Goal: Transaction & Acquisition: Purchase product/service

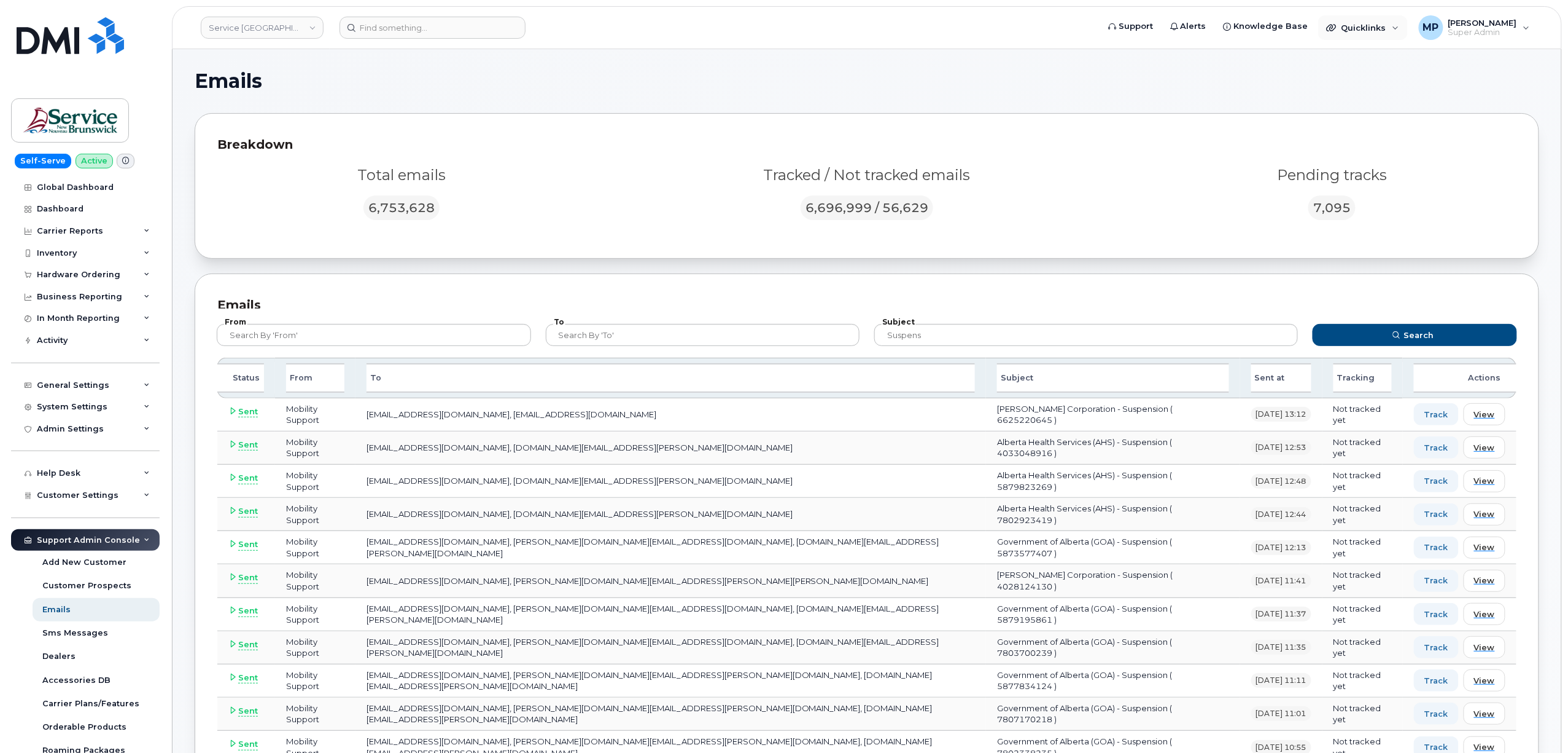
drag, startPoint x: 1340, startPoint y: 24, endPoint x: 1340, endPoint y: 54, distance: 30.0
click at [1336, 24] on icon at bounding box center [1332, 28] width 10 height 10
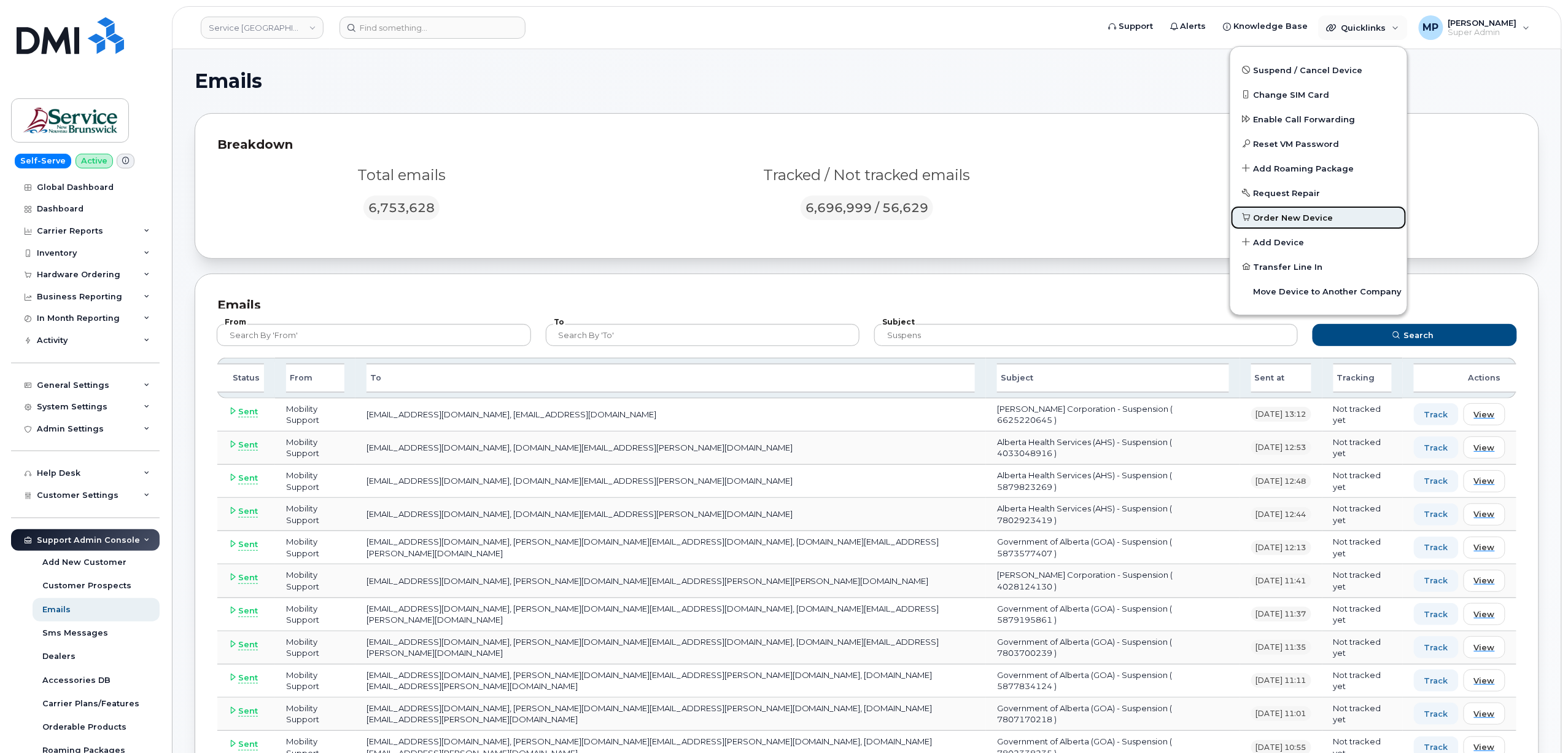
click at [1290, 218] on span "Order New Device" at bounding box center [1294, 218] width 80 height 12
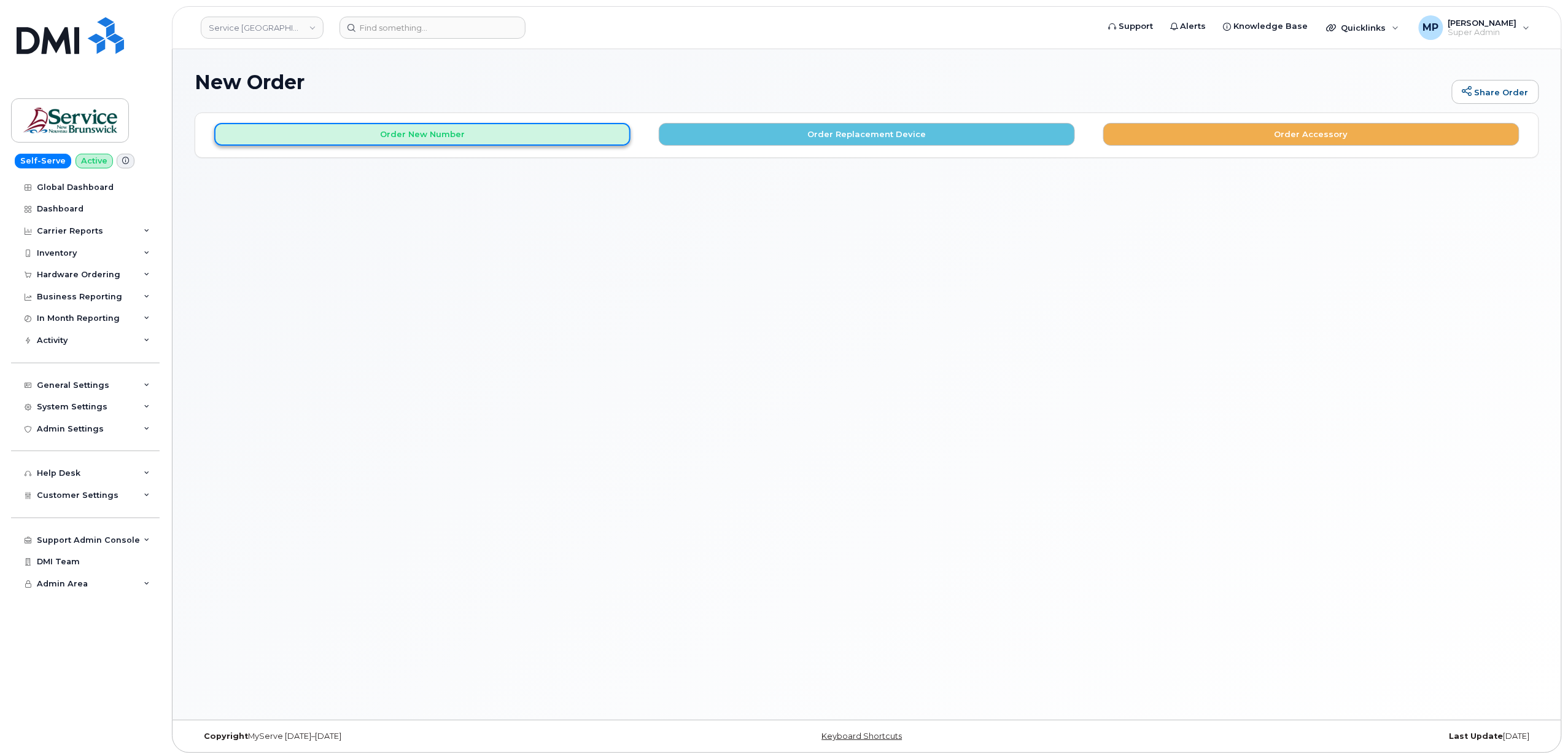
click at [543, 134] on button "Order New Number" at bounding box center [422, 135] width 417 height 23
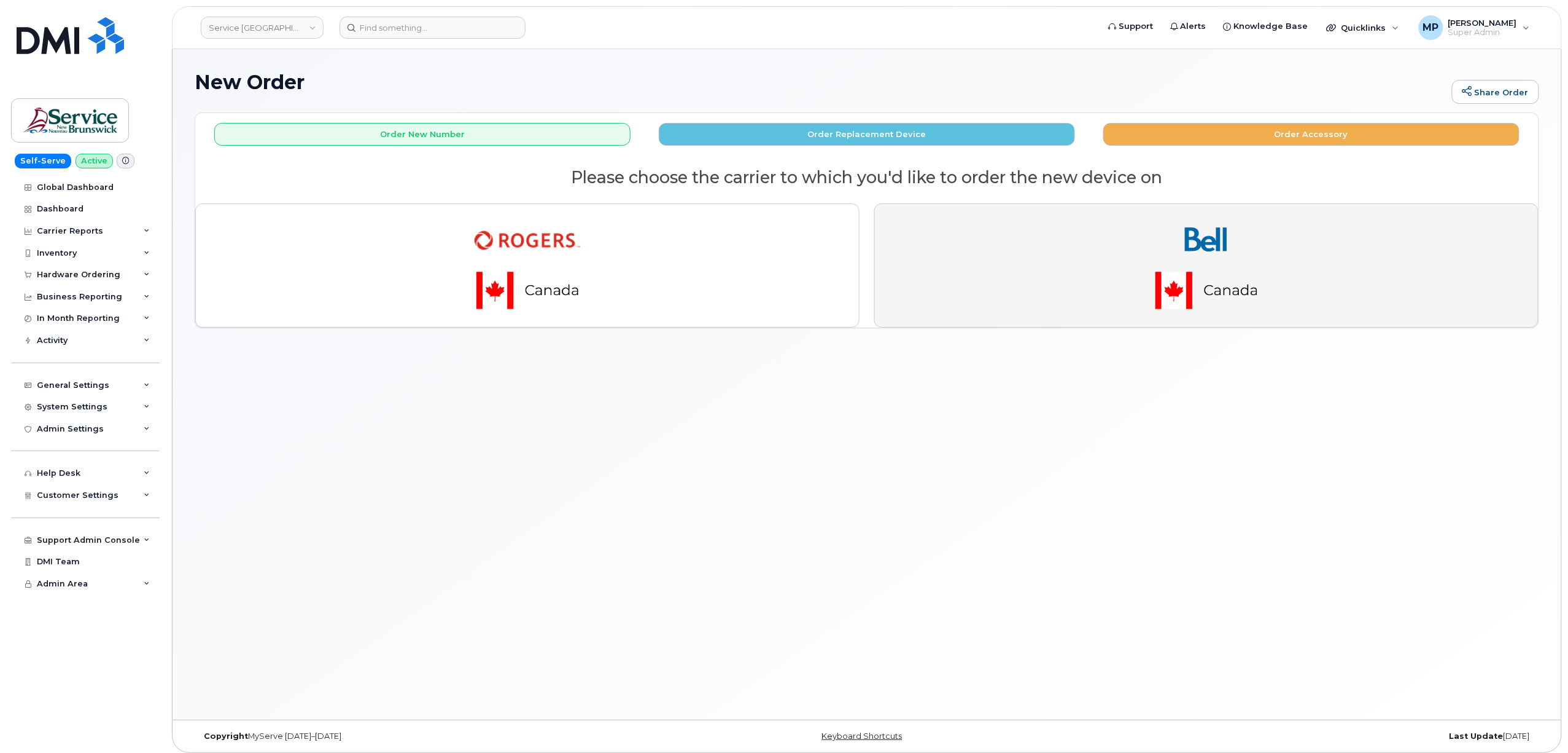
click at [1192, 269] on img "button" at bounding box center [1206, 265] width 172 height 104
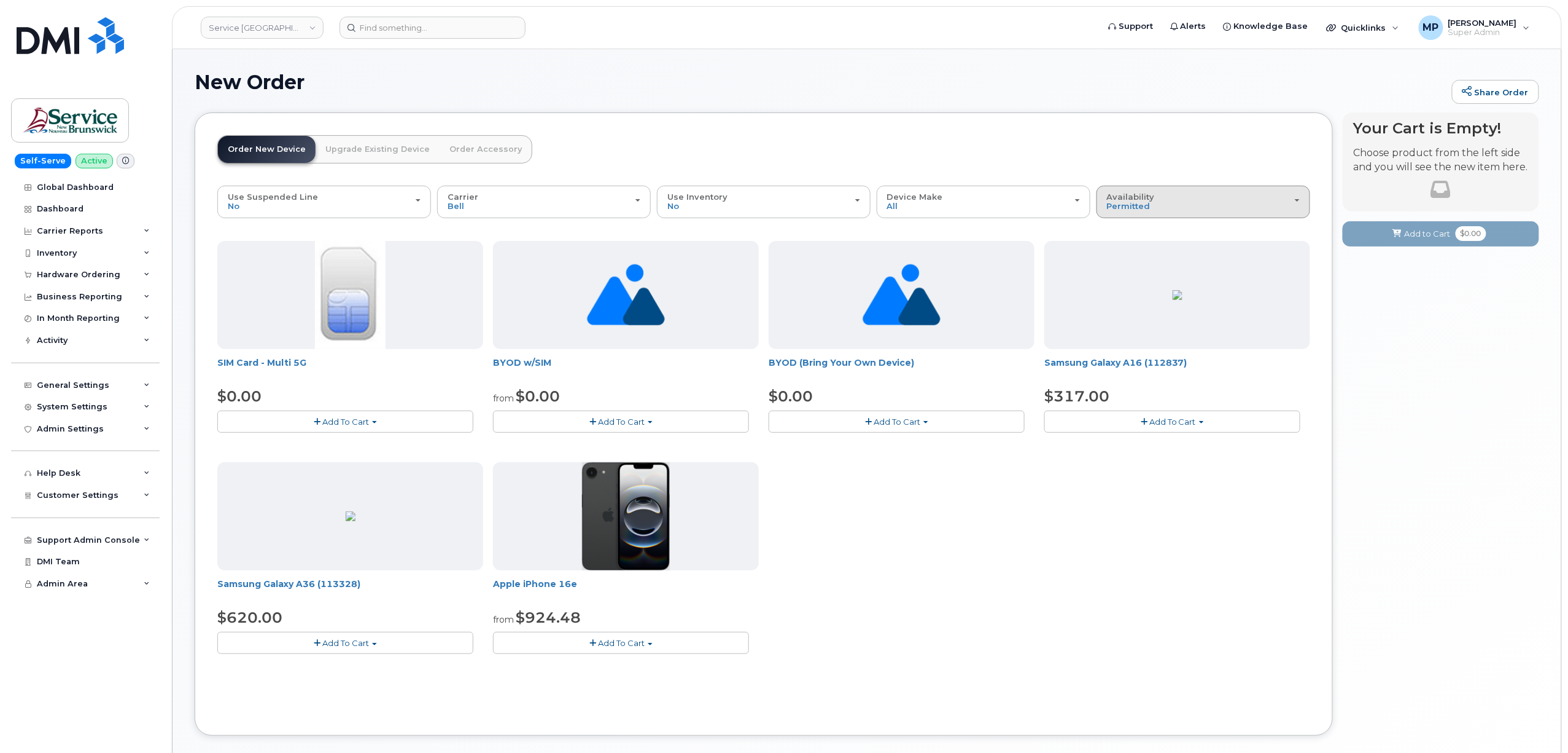
click at [1212, 203] on div "Availability Permitted All" at bounding box center [1204, 202] width 192 height 19
click at [1123, 249] on label "All" at bounding box center [1113, 250] width 26 height 15
click at [0, 0] on input "All" at bounding box center [0, 0] width 0 height 0
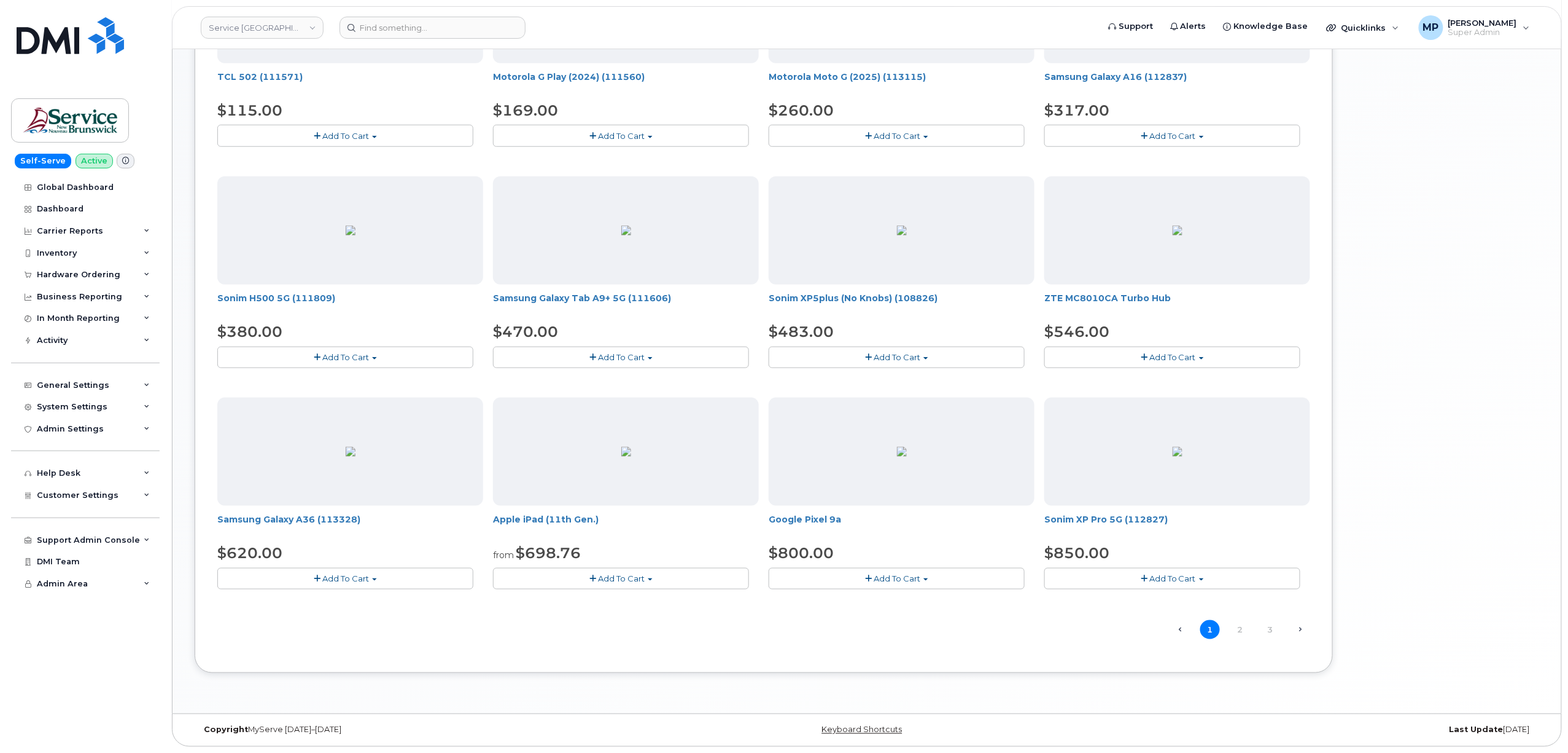
scroll to position [509, 0]
click at [1243, 635] on link "2" at bounding box center [1240, 629] width 20 height 19
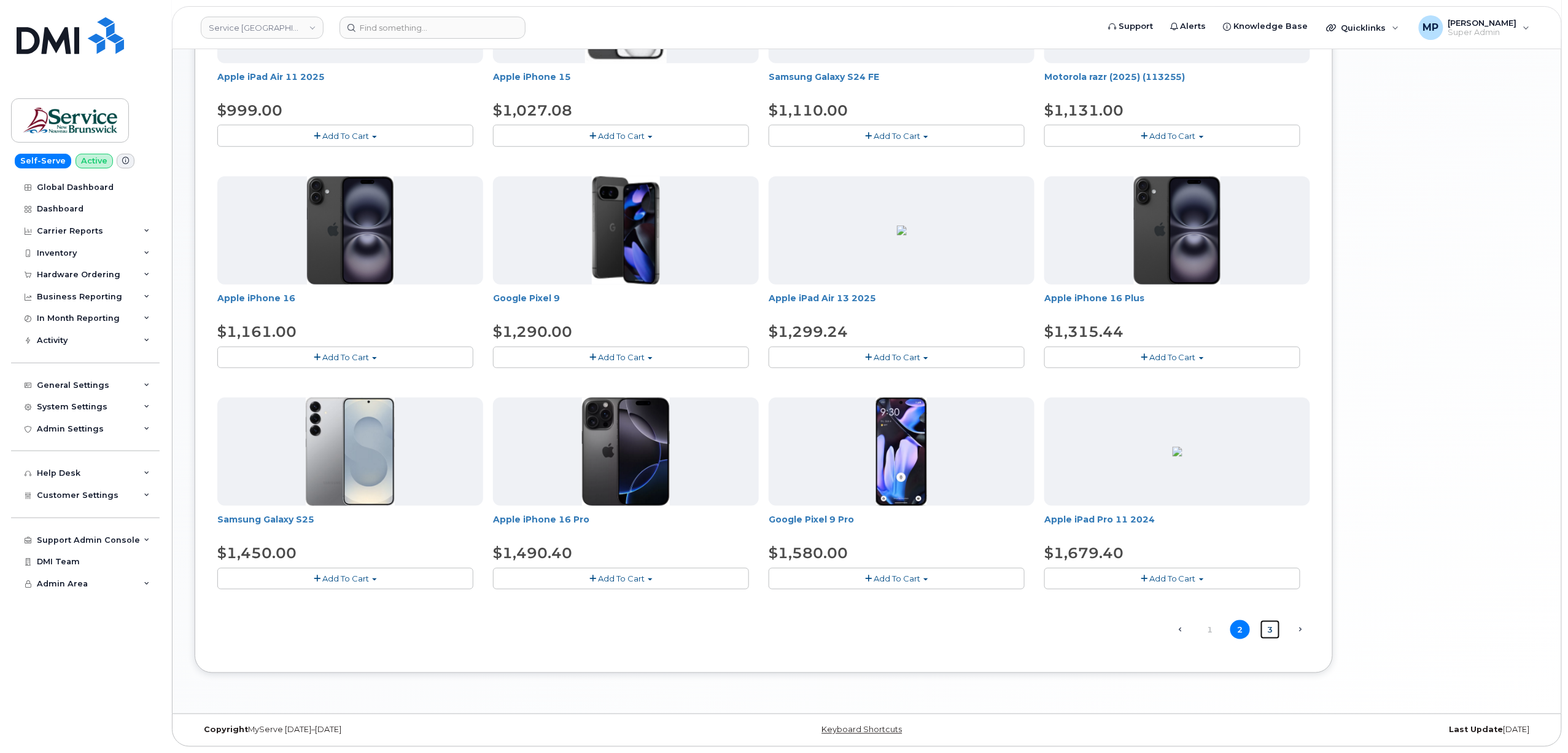
click at [1265, 627] on link "3" at bounding box center [1270, 629] width 20 height 19
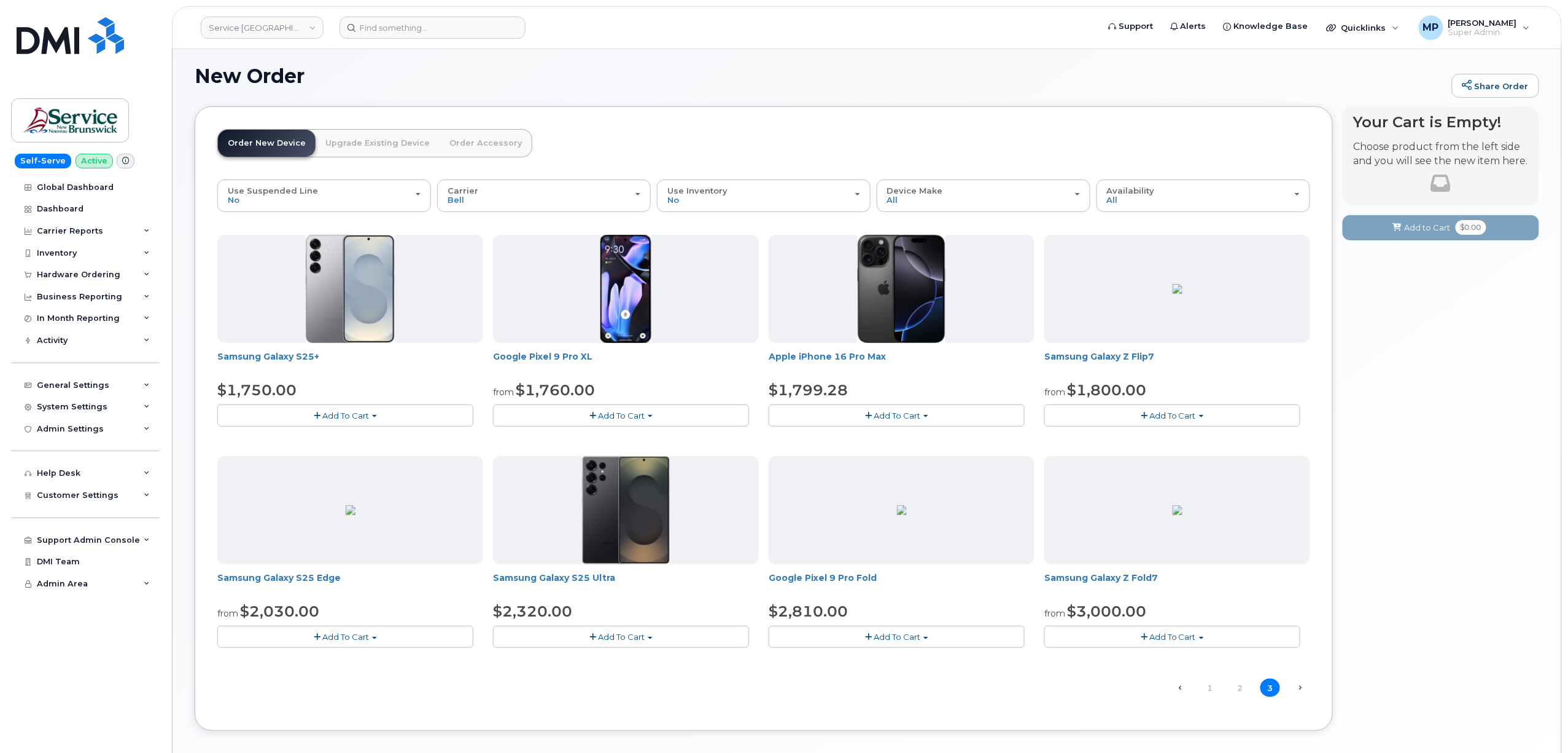
scroll to position [66, 0]
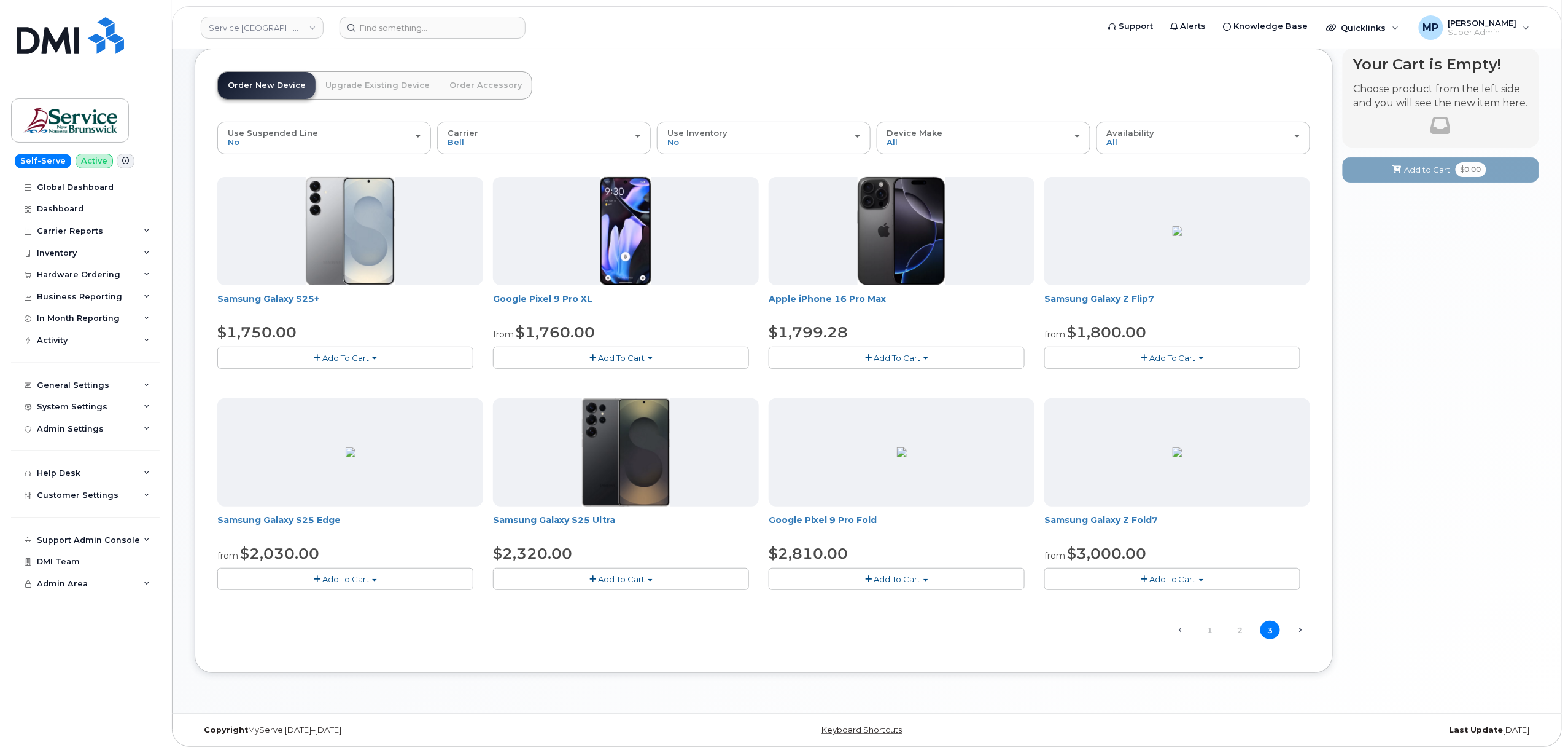
click at [1295, 628] on span "Next →" at bounding box center [1301, 630] width 20 height 16
click at [1215, 628] on link "1" at bounding box center [1210, 630] width 20 height 19
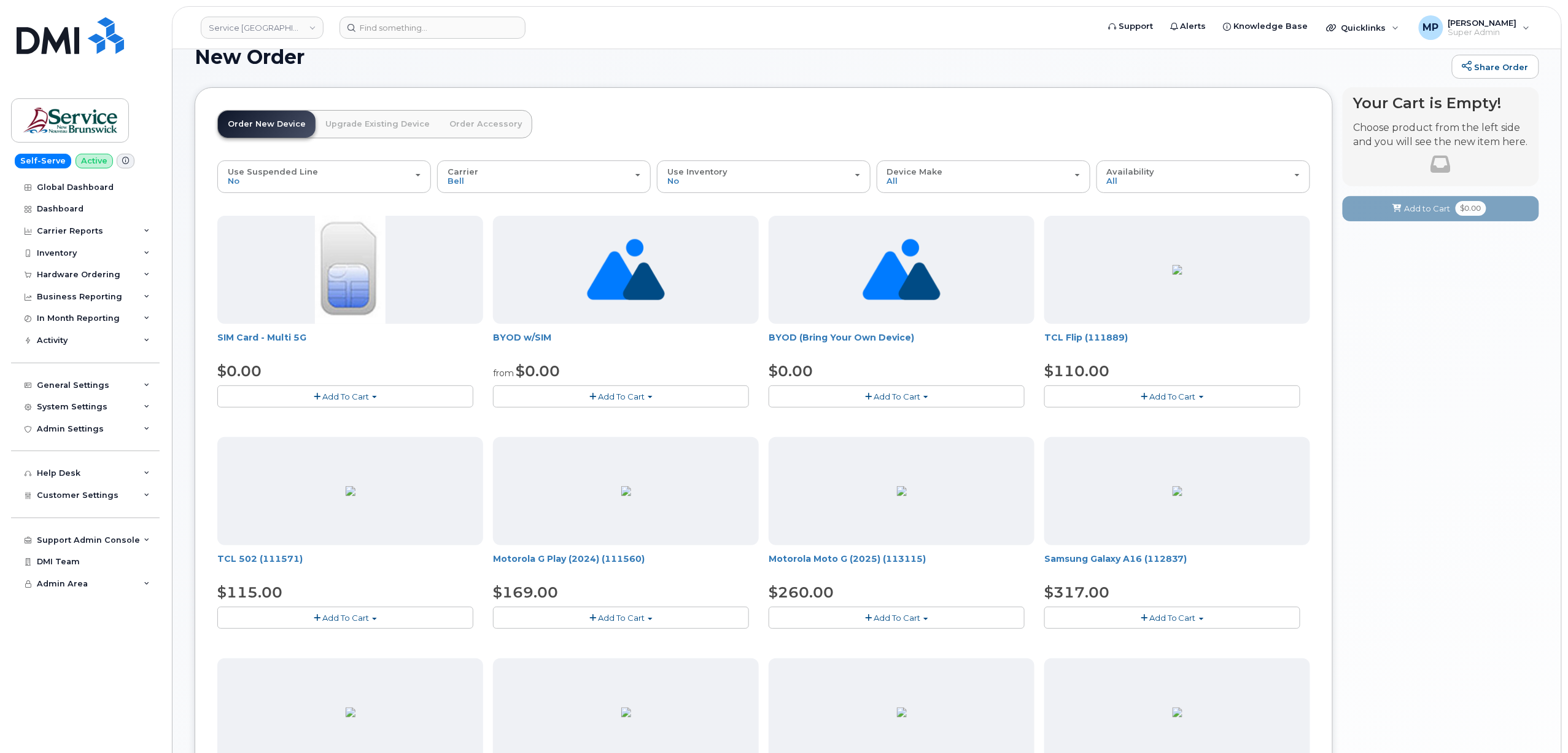
scroll to position [0, 0]
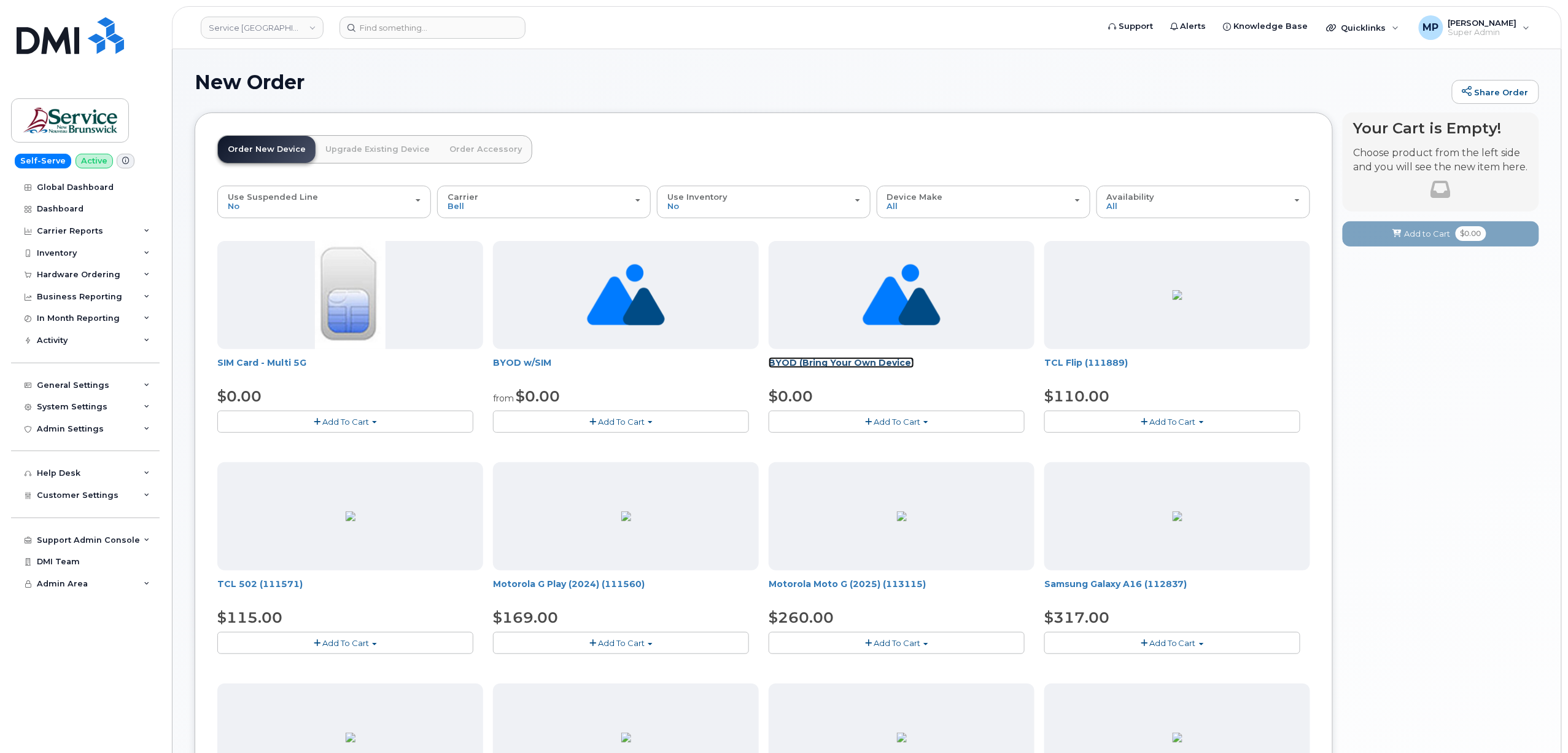
click at [853, 364] on link "BYOD (Bring Your Own Device)" at bounding box center [841, 363] width 145 height 11
click at [892, 424] on span "Add To Cart" at bounding box center [897, 422] width 46 height 10
click at [823, 445] on link "$0.00 - Activation" at bounding box center [830, 444] width 117 height 16
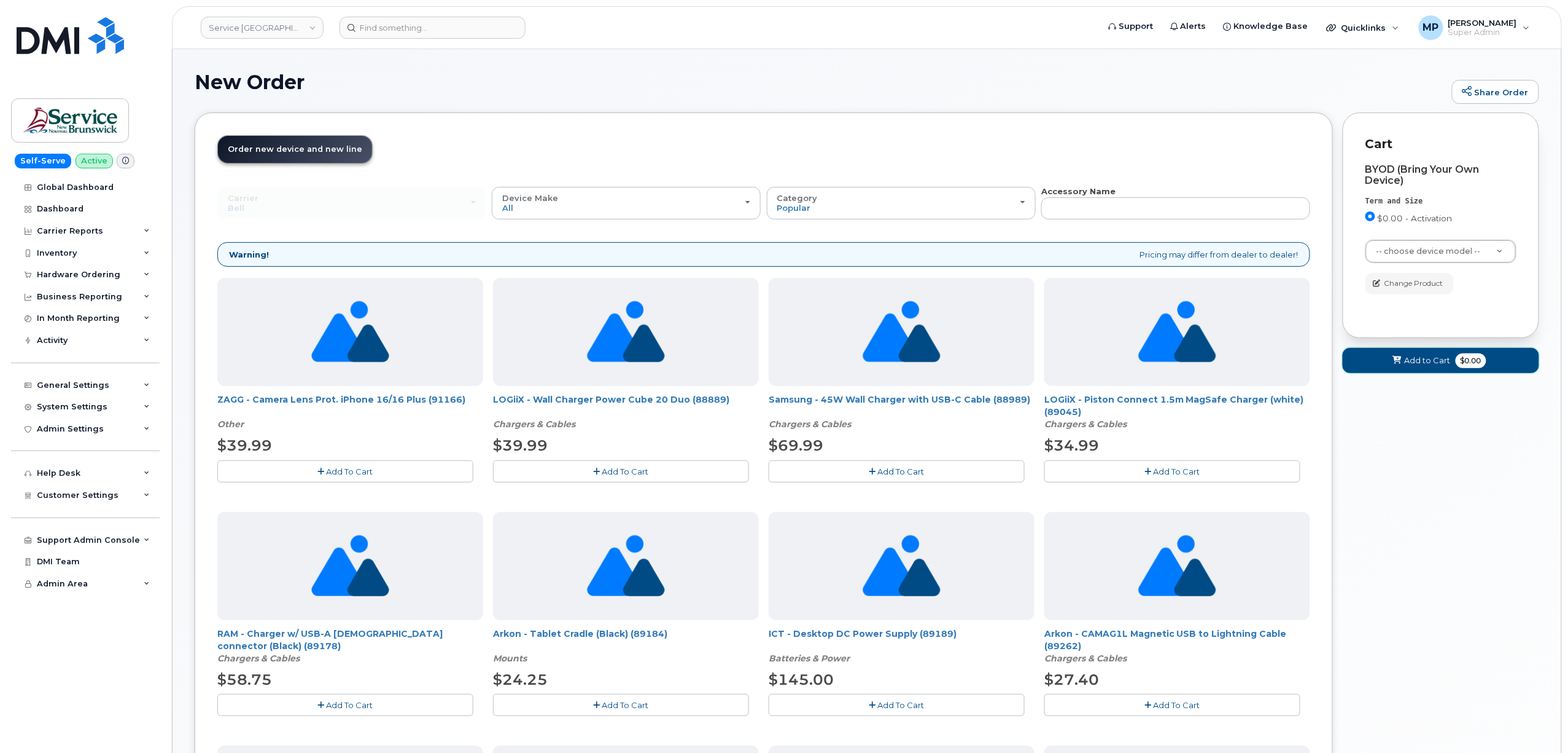
click at [1432, 365] on span "Add to Cart" at bounding box center [1428, 361] width 46 height 11
click at [1433, 362] on span "Add to Cart" at bounding box center [1428, 361] width 46 height 11
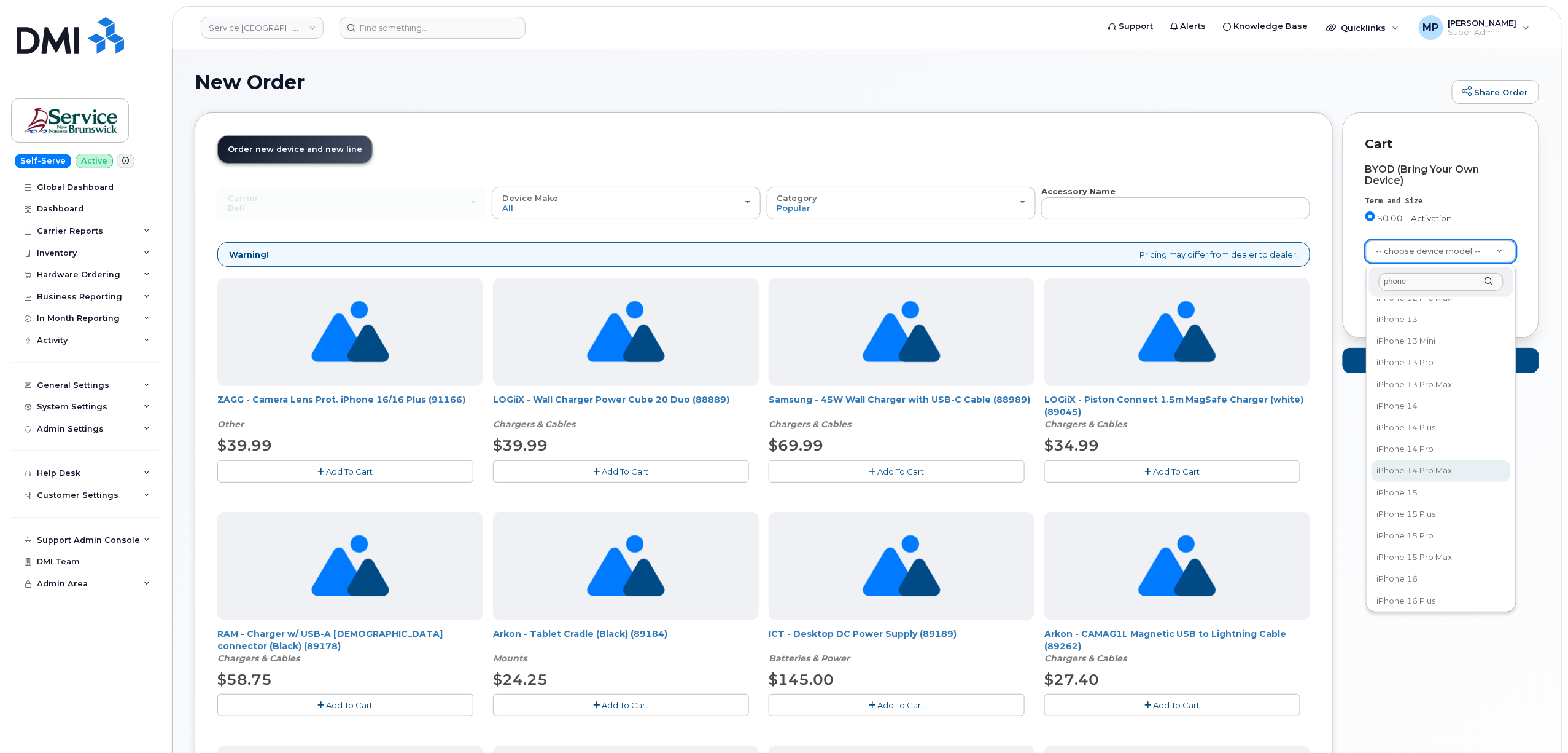
scroll to position [246, 0]
type input "iphone"
drag, startPoint x: 1410, startPoint y: 561, endPoint x: 1426, endPoint y: 583, distance: 27.2
select select "3304"
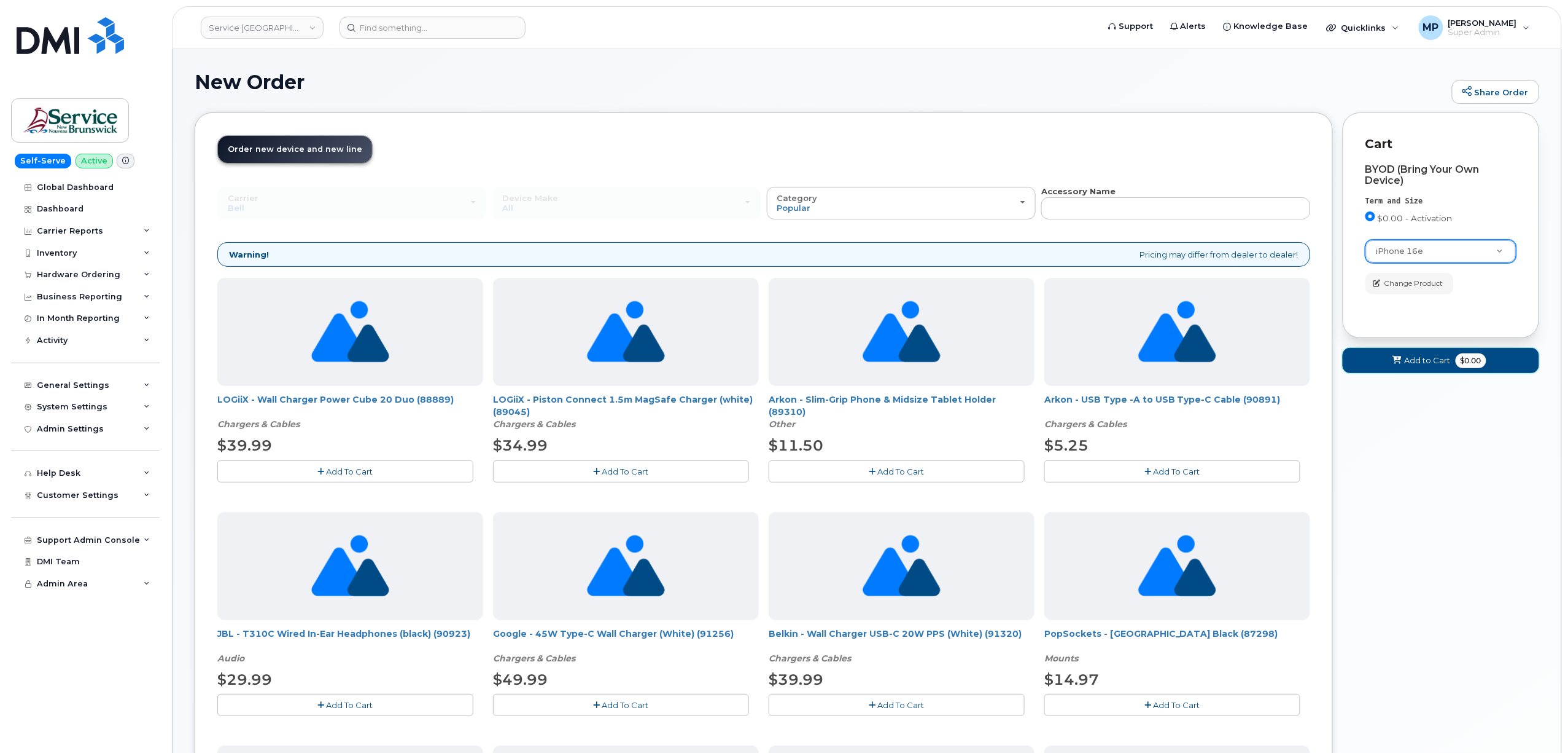
click at [1438, 365] on span "Add to Cart" at bounding box center [1428, 361] width 46 height 11
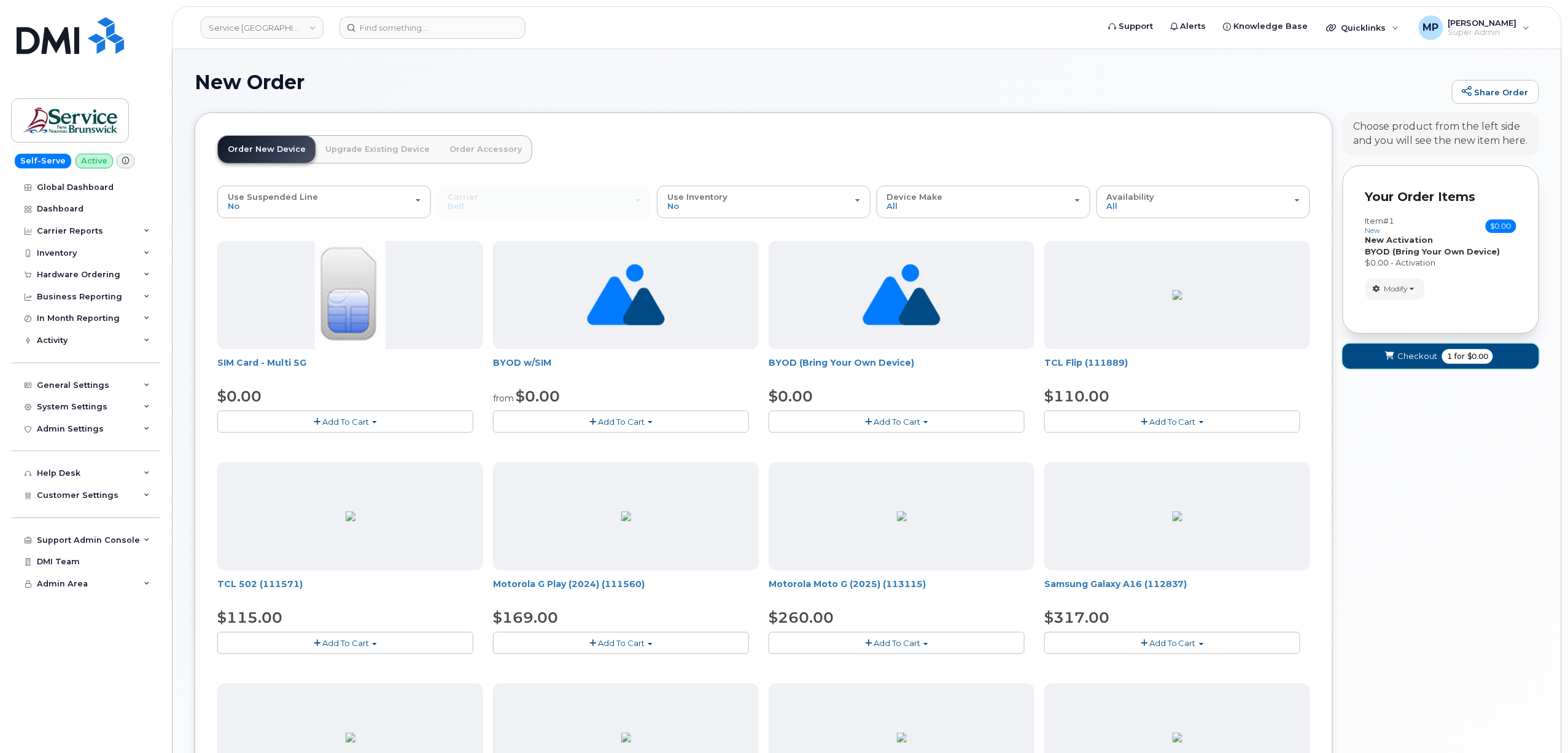
click at [1408, 357] on span "Checkout" at bounding box center [1417, 356] width 40 height 11
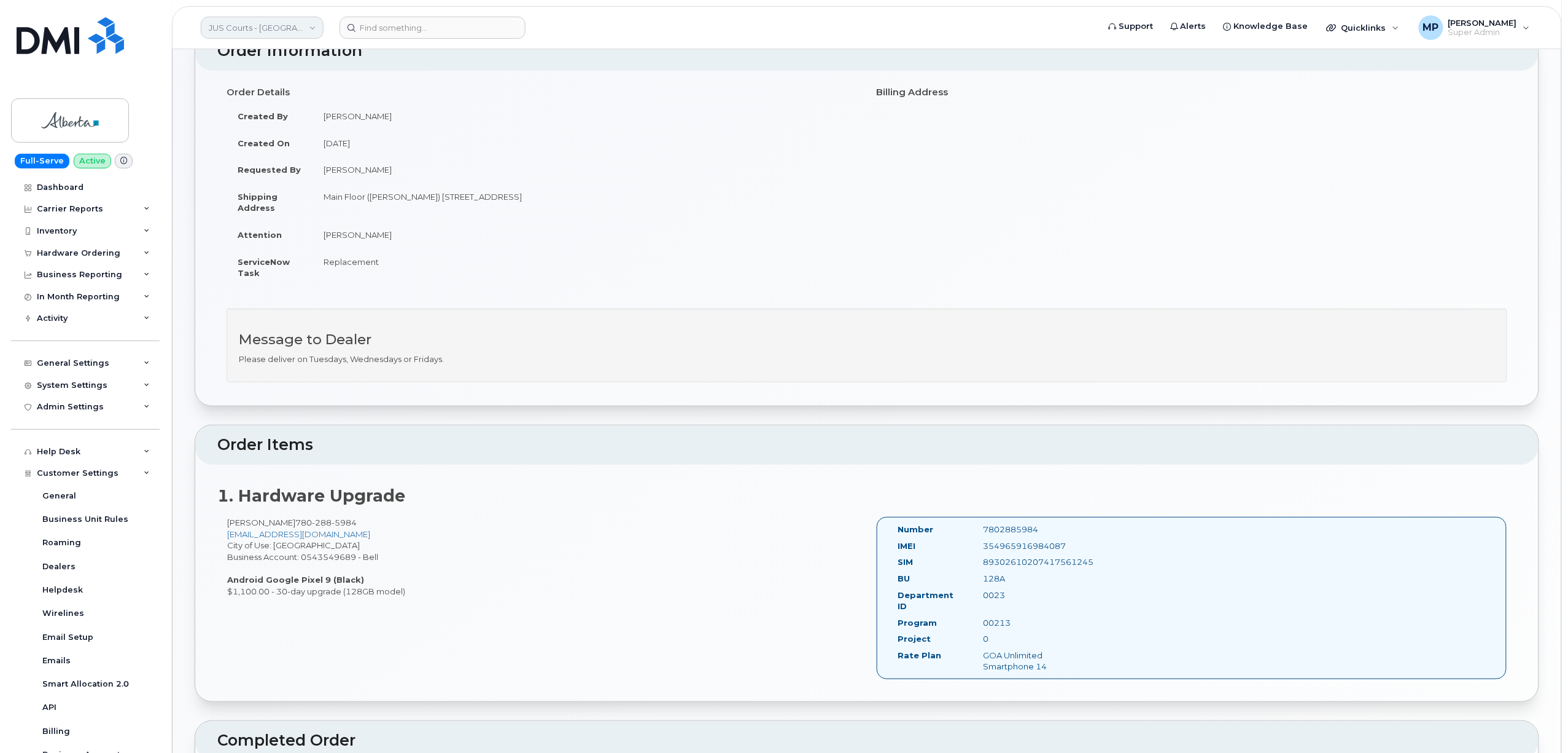
scroll to position [195, 0]
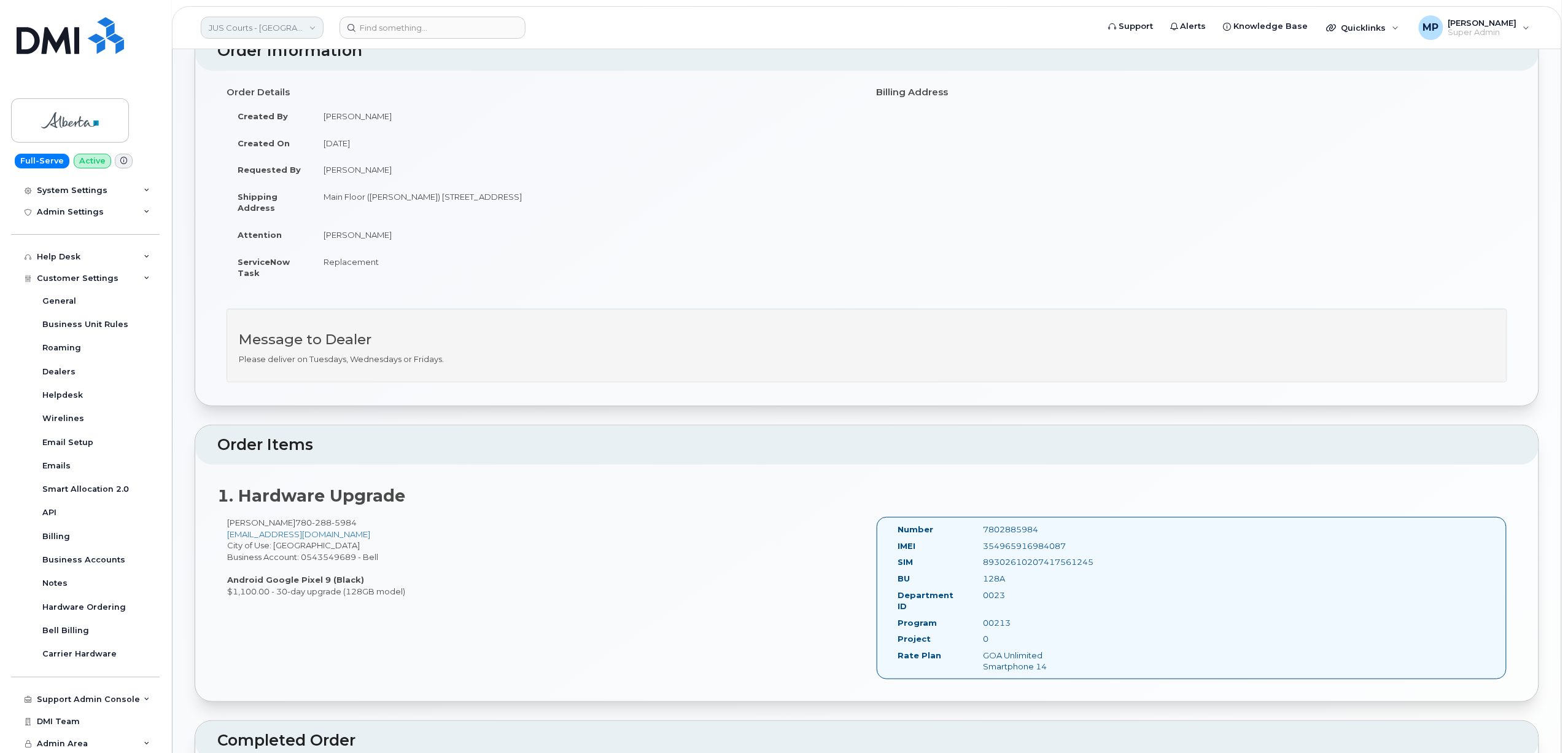
click at [289, 27] on link "JUS Courts - [GEOGRAPHIC_DATA]" at bounding box center [262, 27] width 123 height 22
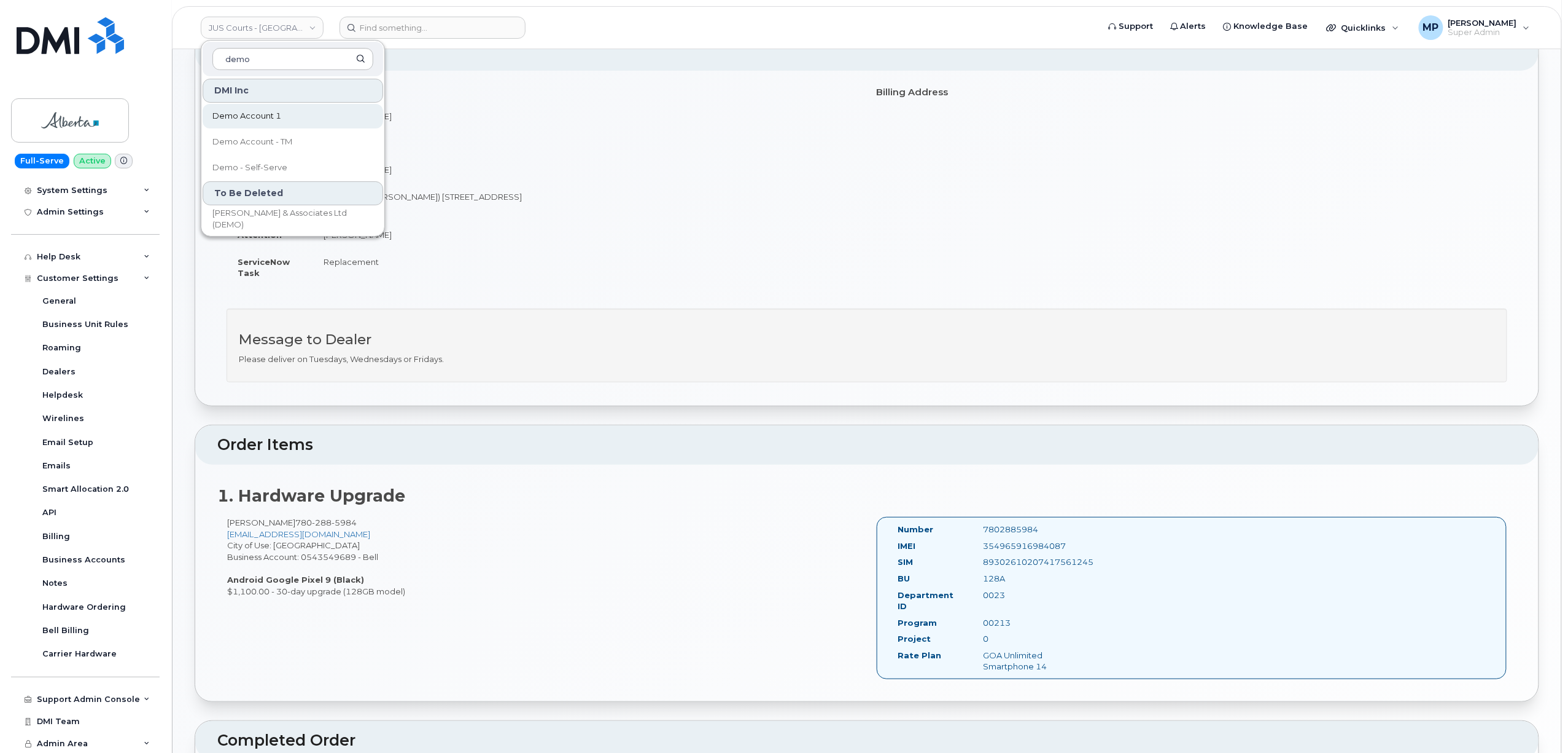
type input "demo"
click at [246, 112] on span "Demo Account 1" at bounding box center [247, 116] width 68 height 12
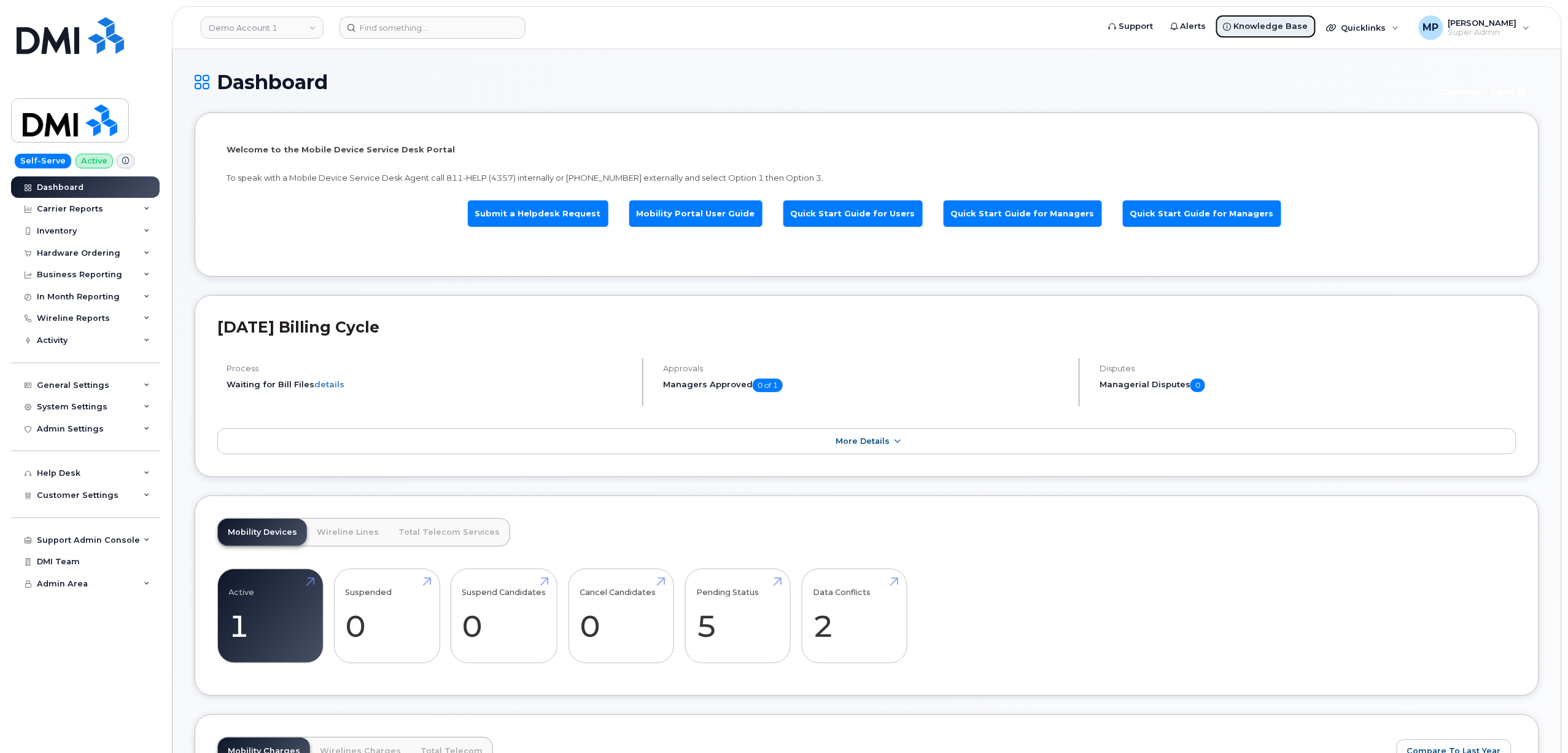
click at [1295, 29] on span "Knowledge Base" at bounding box center [1271, 26] width 74 height 12
click at [1396, 32] on div "Quicklinks" at bounding box center [1363, 28] width 90 height 24
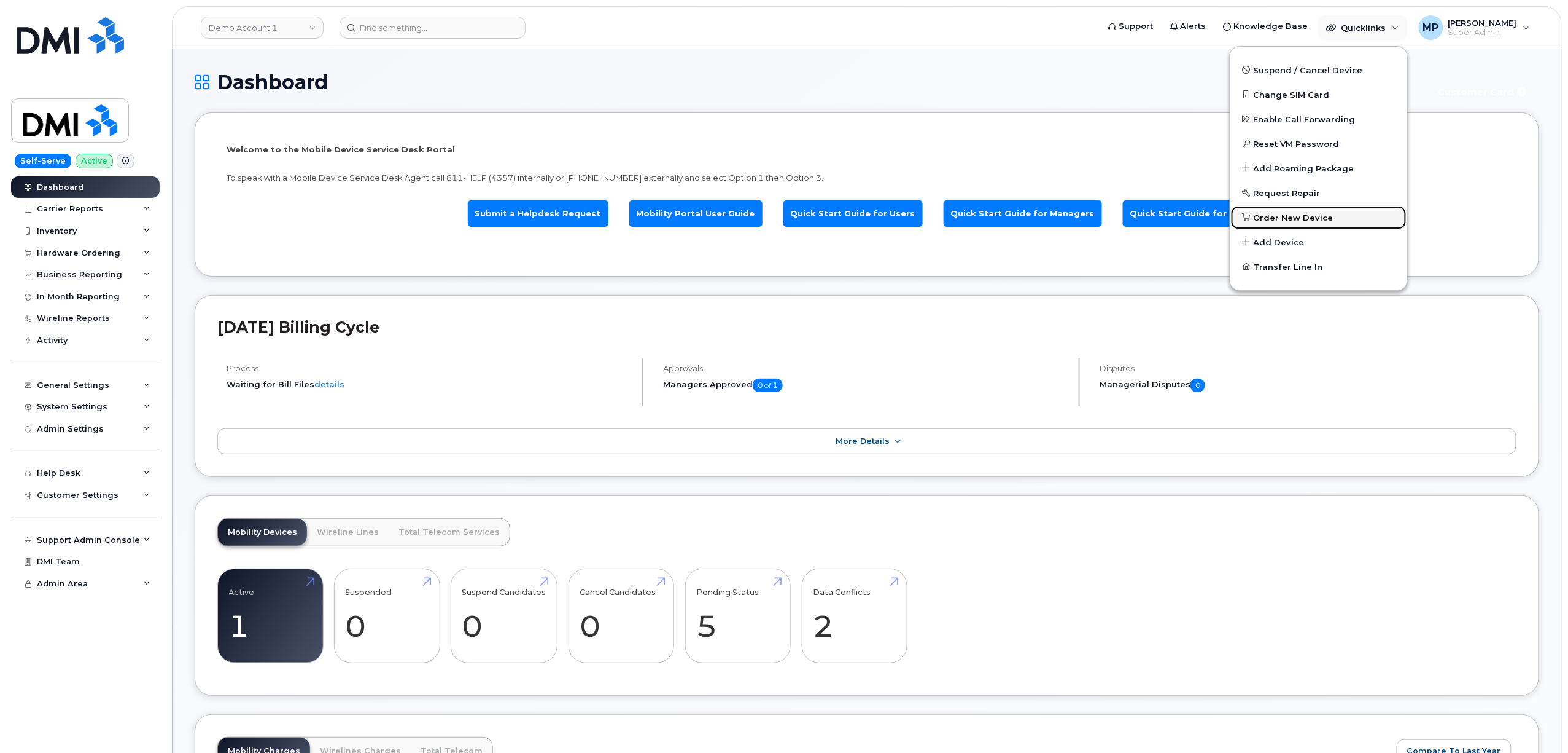
click at [1317, 213] on span "Order New Device" at bounding box center [1294, 218] width 80 height 12
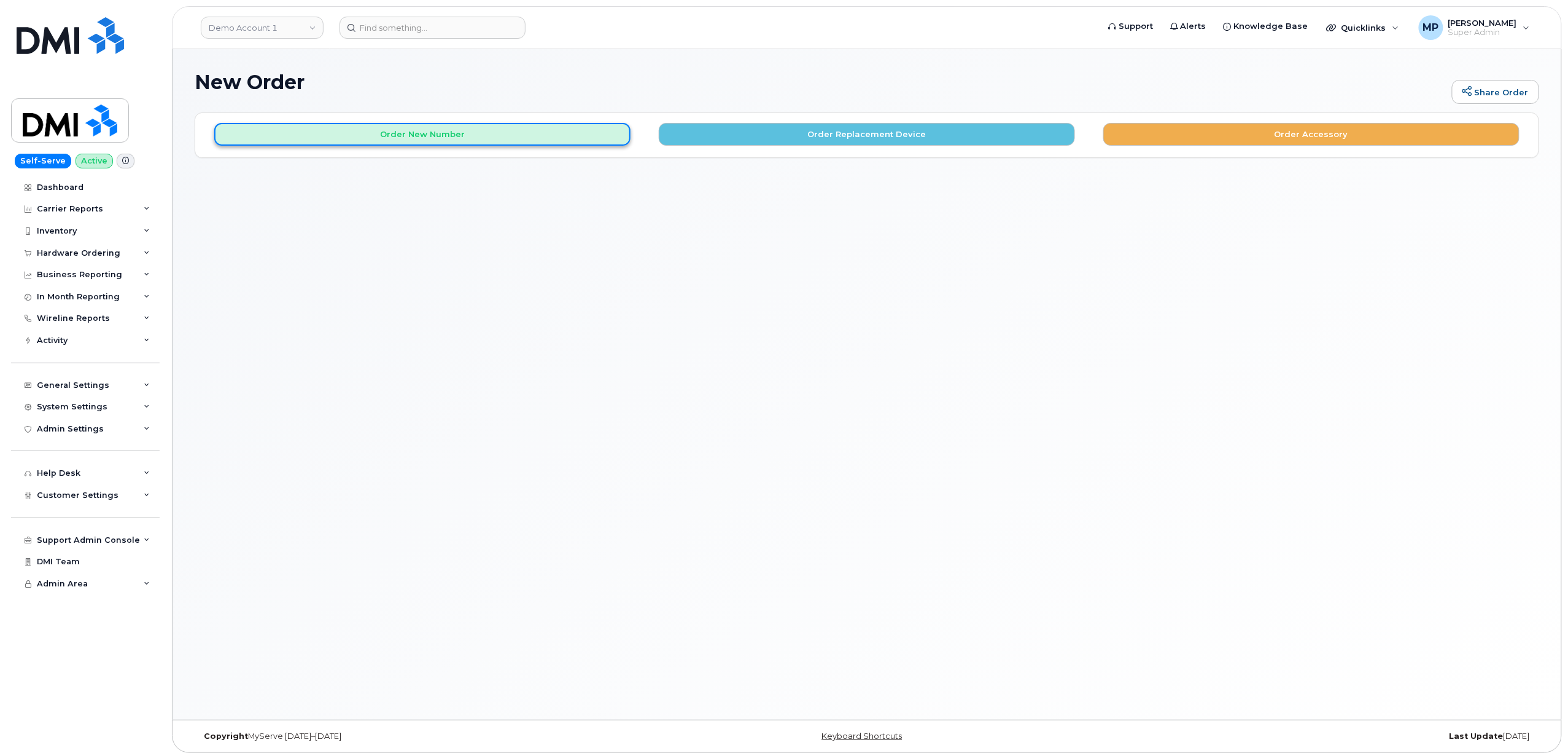
click at [479, 126] on button "Order New Number" at bounding box center [422, 135] width 417 height 23
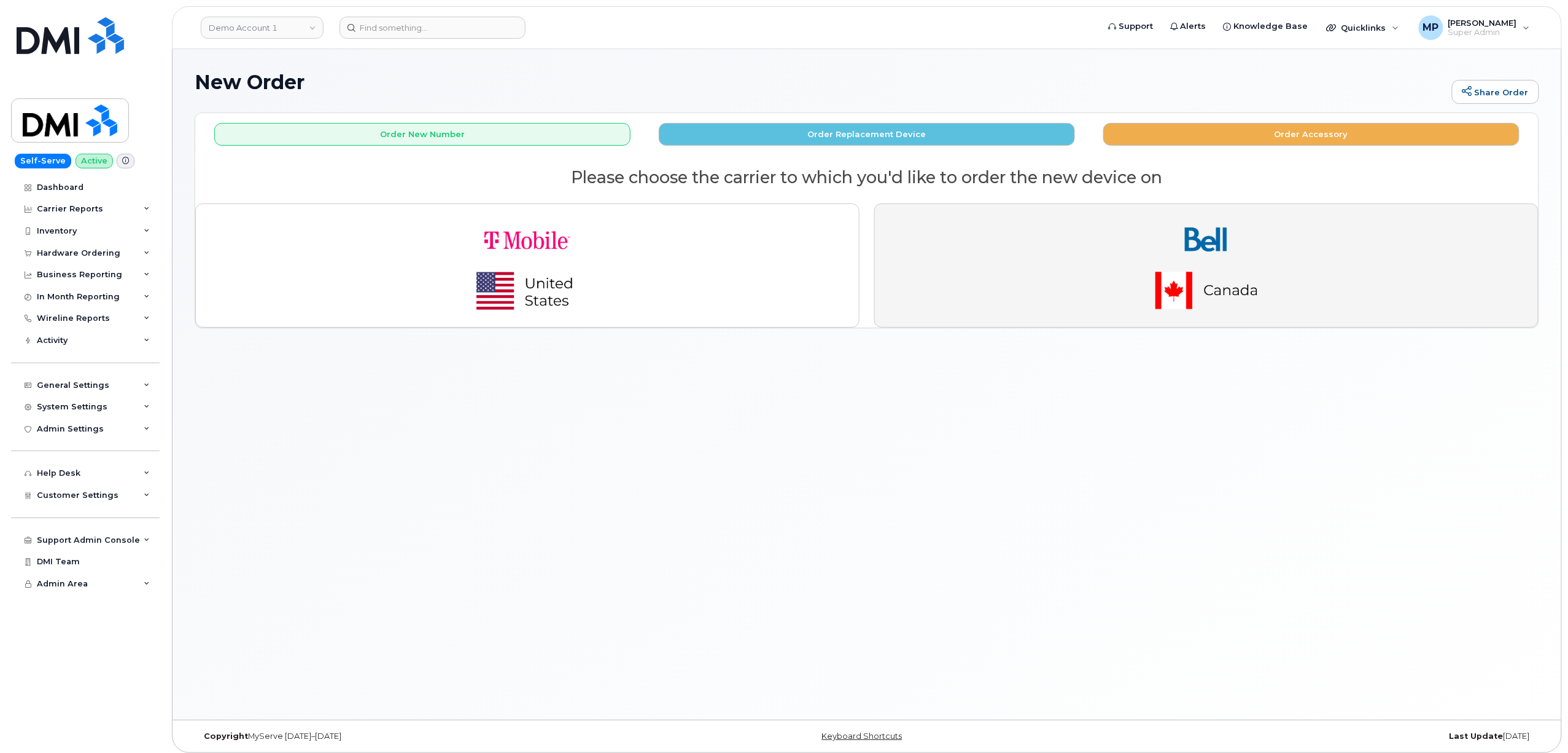
click at [1194, 260] on img "button" at bounding box center [1206, 265] width 172 height 104
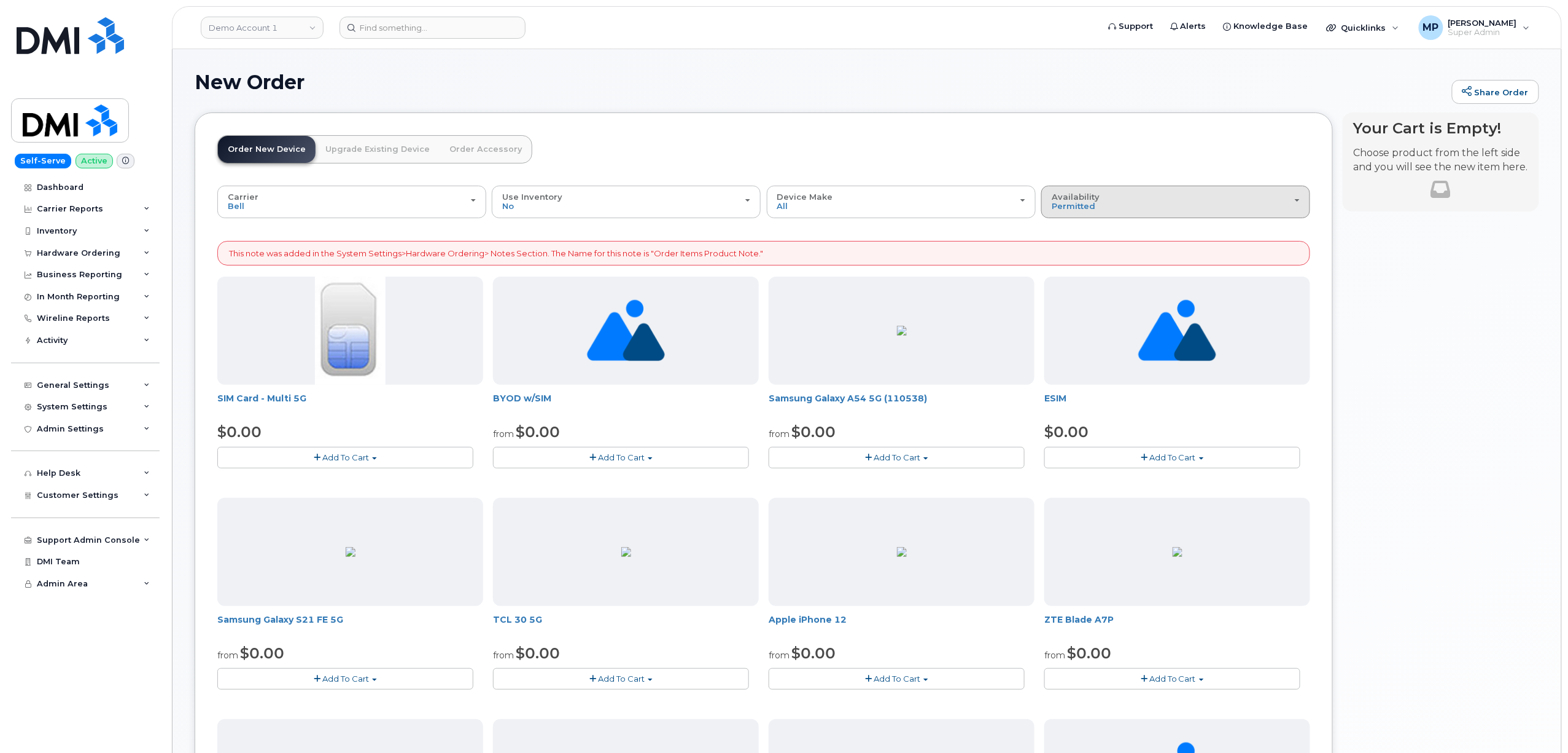
click at [1146, 213] on button "Availability Permitted All" at bounding box center [1176, 201] width 269 height 32
click at [1080, 255] on div "All" at bounding box center [1176, 250] width 263 height 15
drag, startPoint x: 1089, startPoint y: 204, endPoint x: 1078, endPoint y: 215, distance: 15.6
click at [1088, 205] on span "Permitted" at bounding box center [1073, 206] width 43 height 10
click at [1067, 246] on label "All" at bounding box center [1058, 250] width 26 height 15
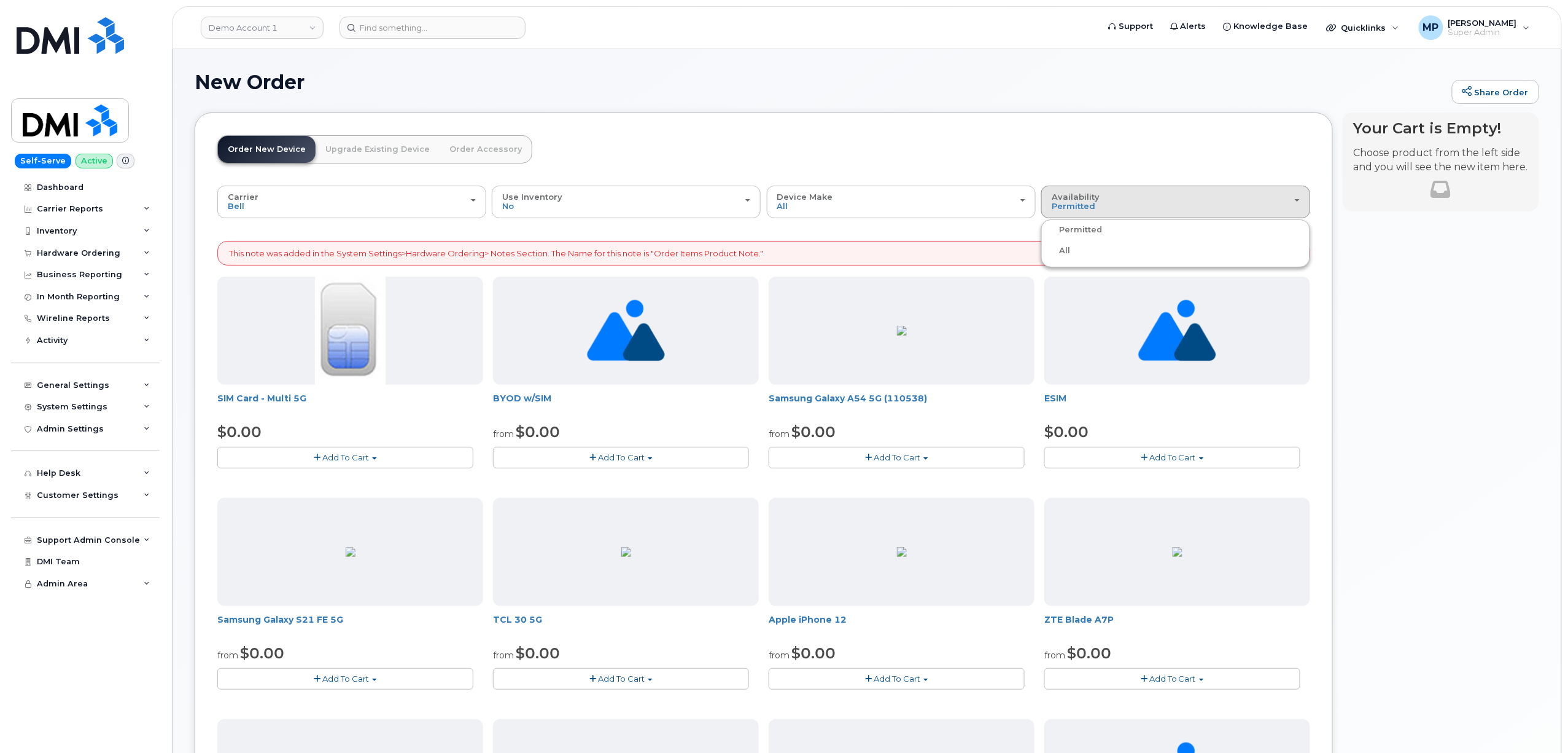
click at [0, 0] on input "All" at bounding box center [0, 0] width 0 height 0
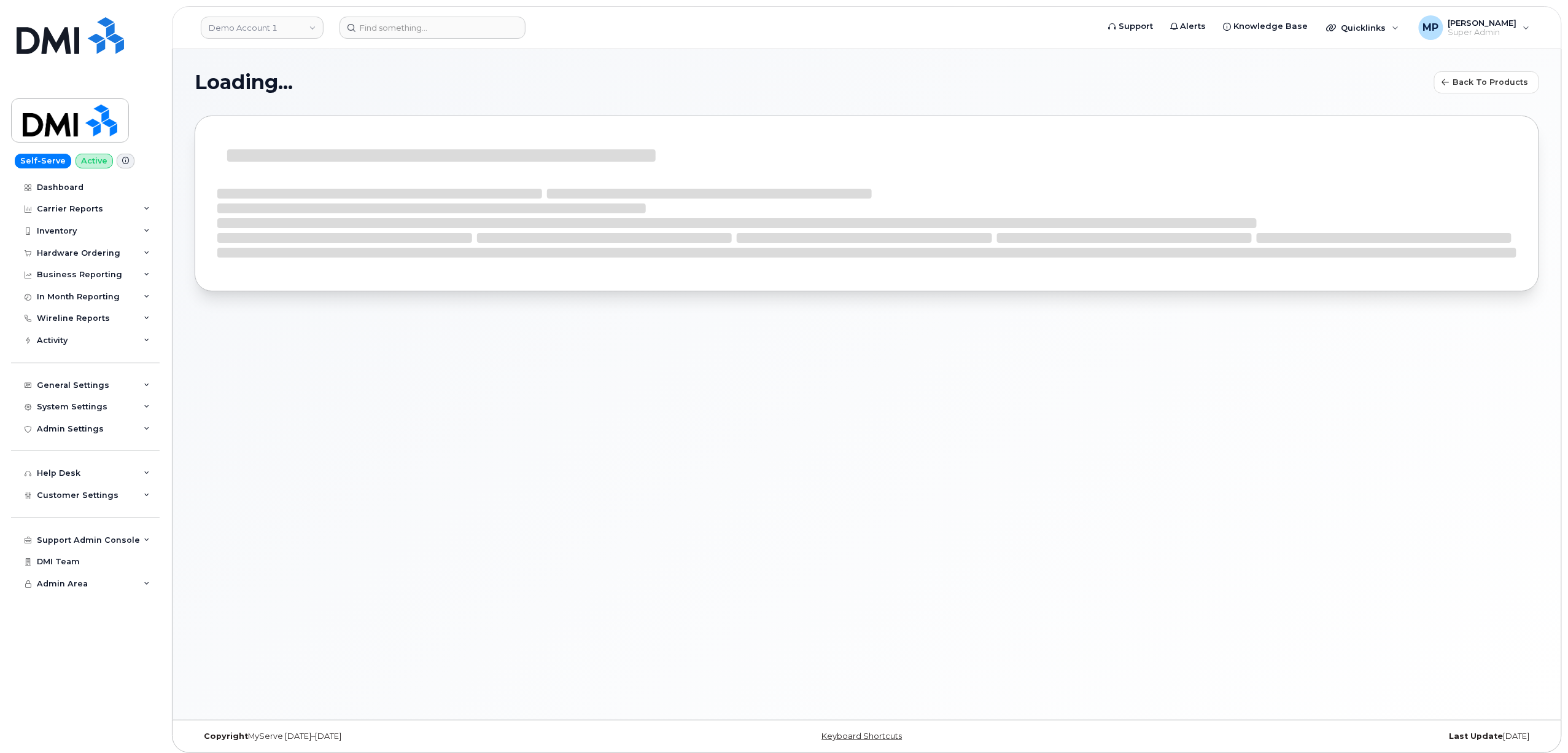
select select "bell"
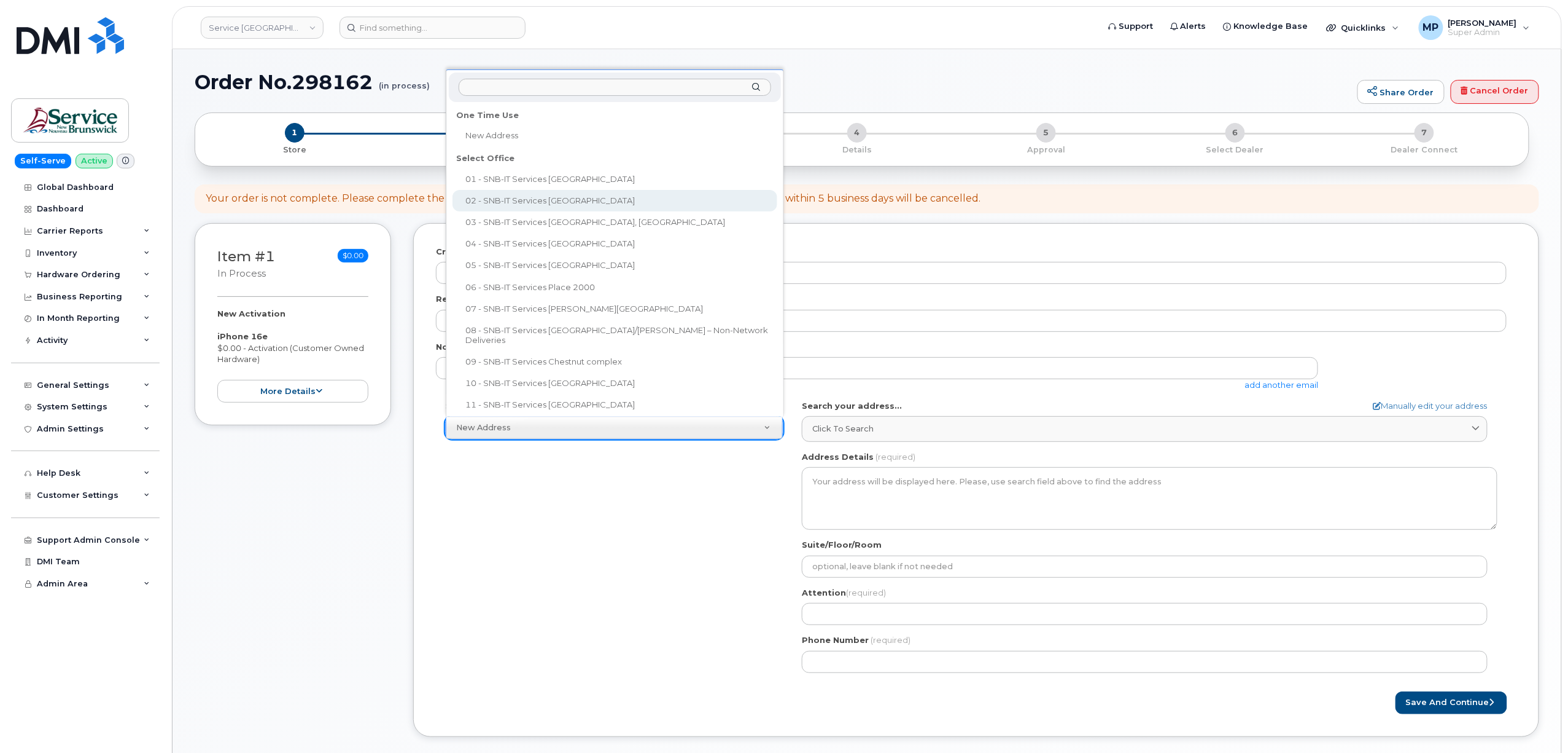
select select
type textarea "[STREET_ADDRESS][PERSON_NAME]"
type input "[PERSON_NAME]"
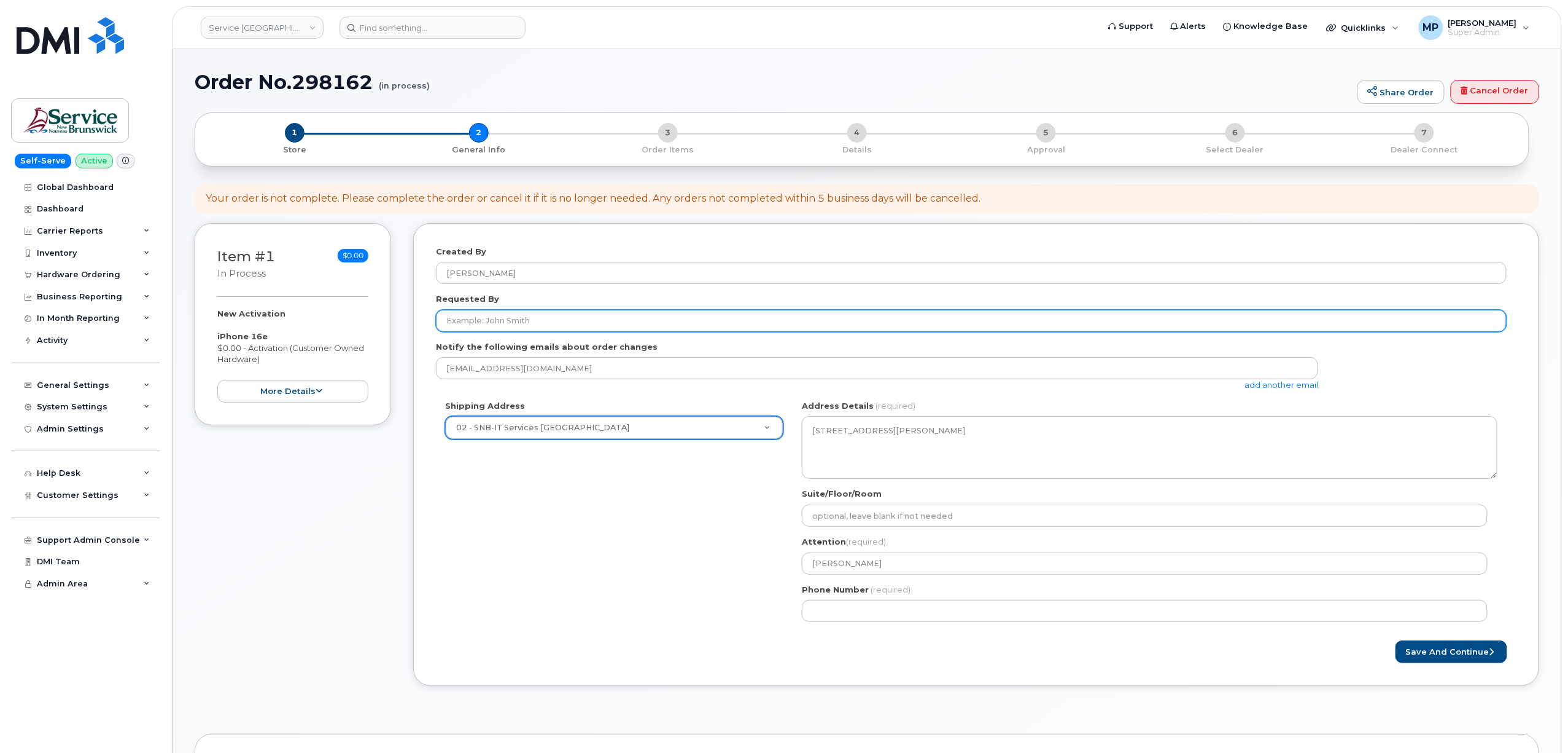
click at [546, 317] on input "Requested By" at bounding box center [971, 321] width 1071 height 22
type input "Test"
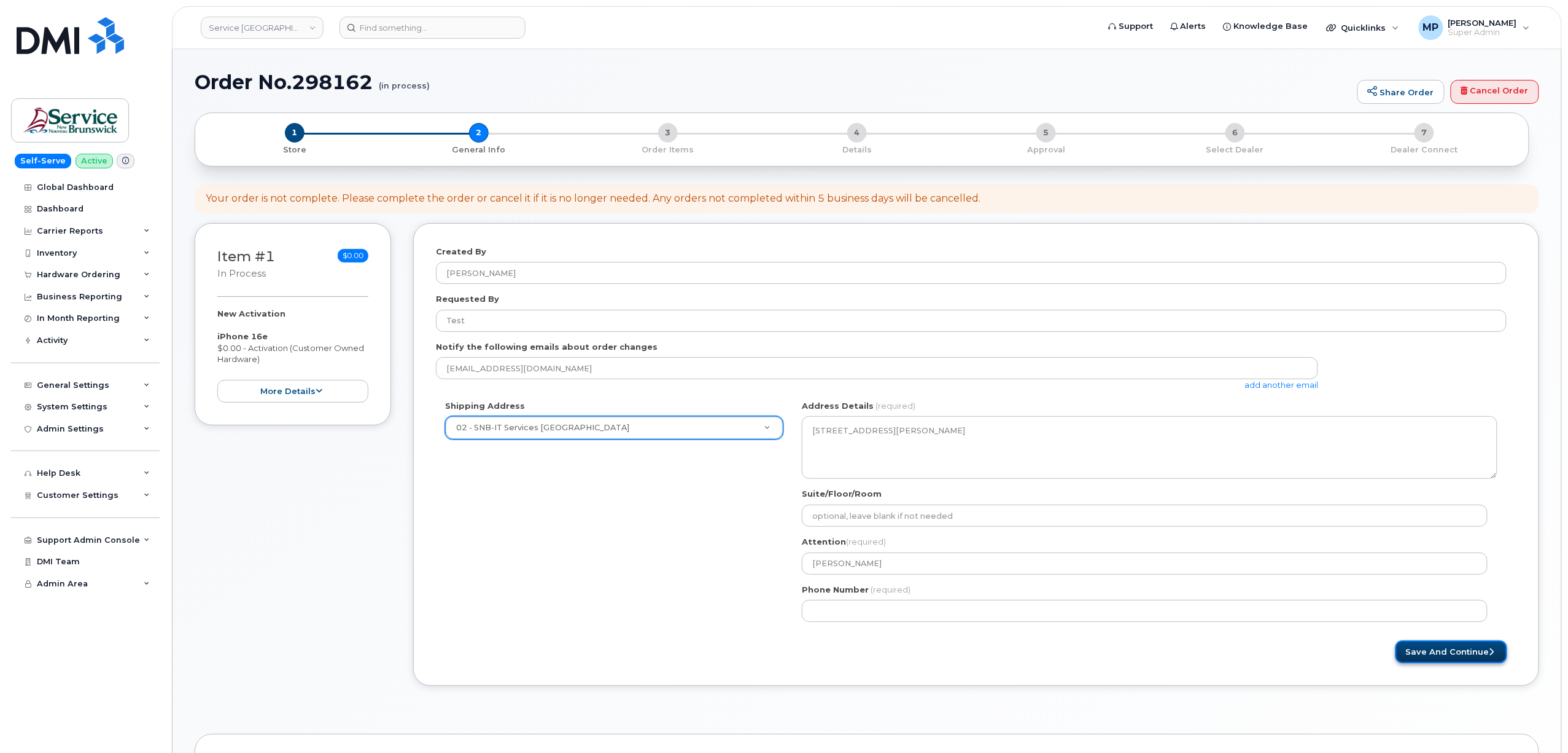
click at [1449, 657] on button "Save and Continue" at bounding box center [1451, 652] width 112 height 23
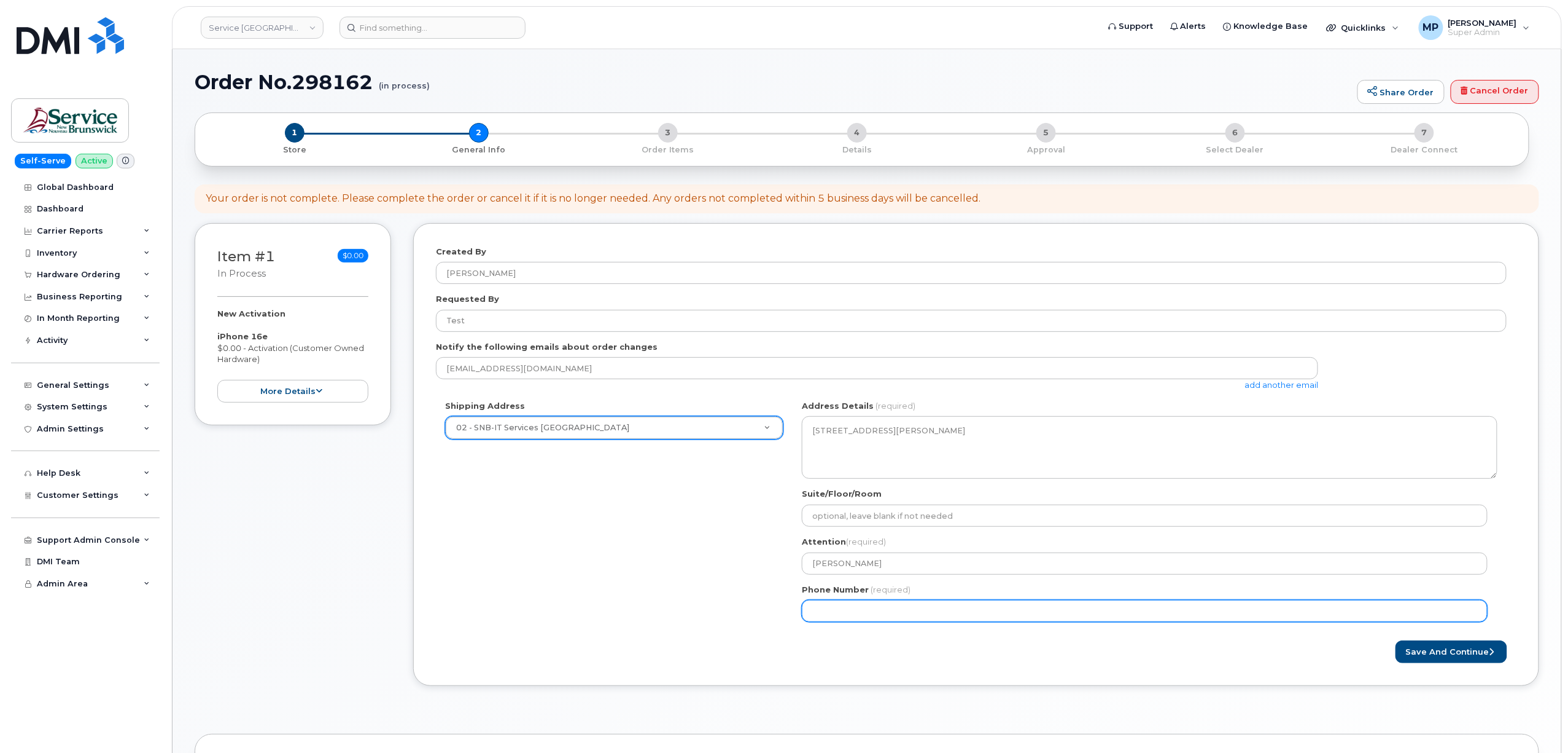
select select
type input "513222555"
select select
type input "5132225555"
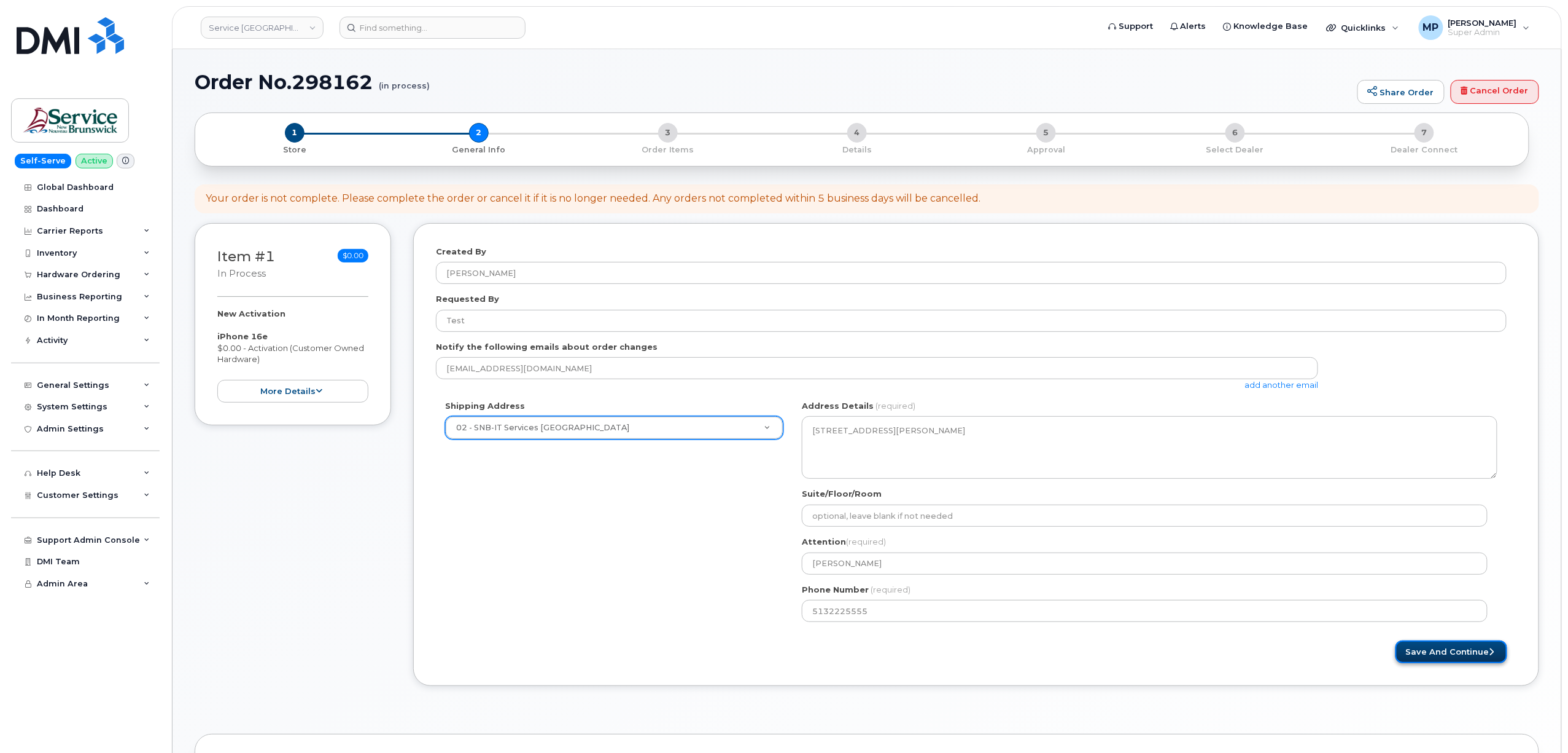
click at [1448, 651] on button "Save and Continue" at bounding box center [1451, 652] width 112 height 23
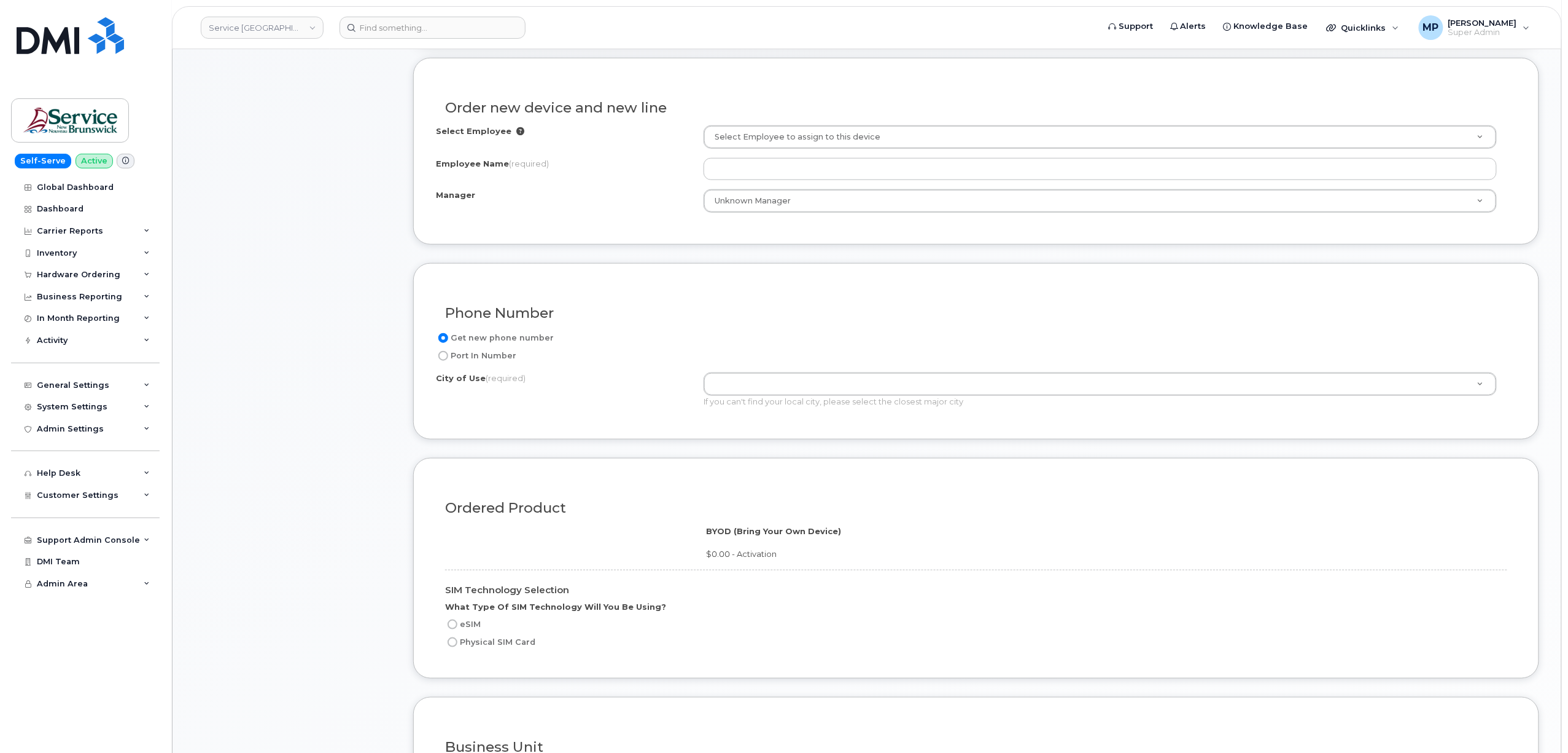
scroll to position [410, 0]
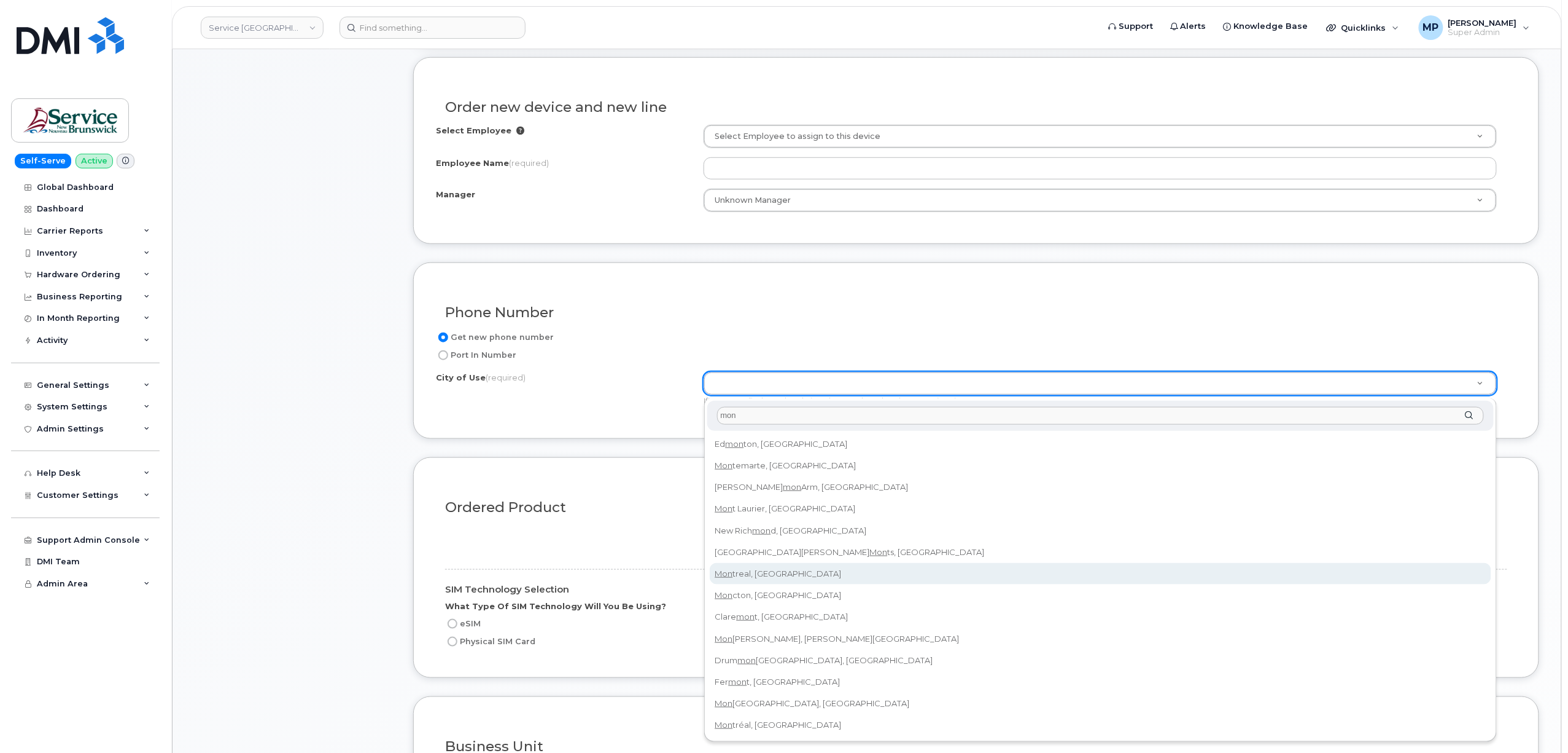
type input "mon"
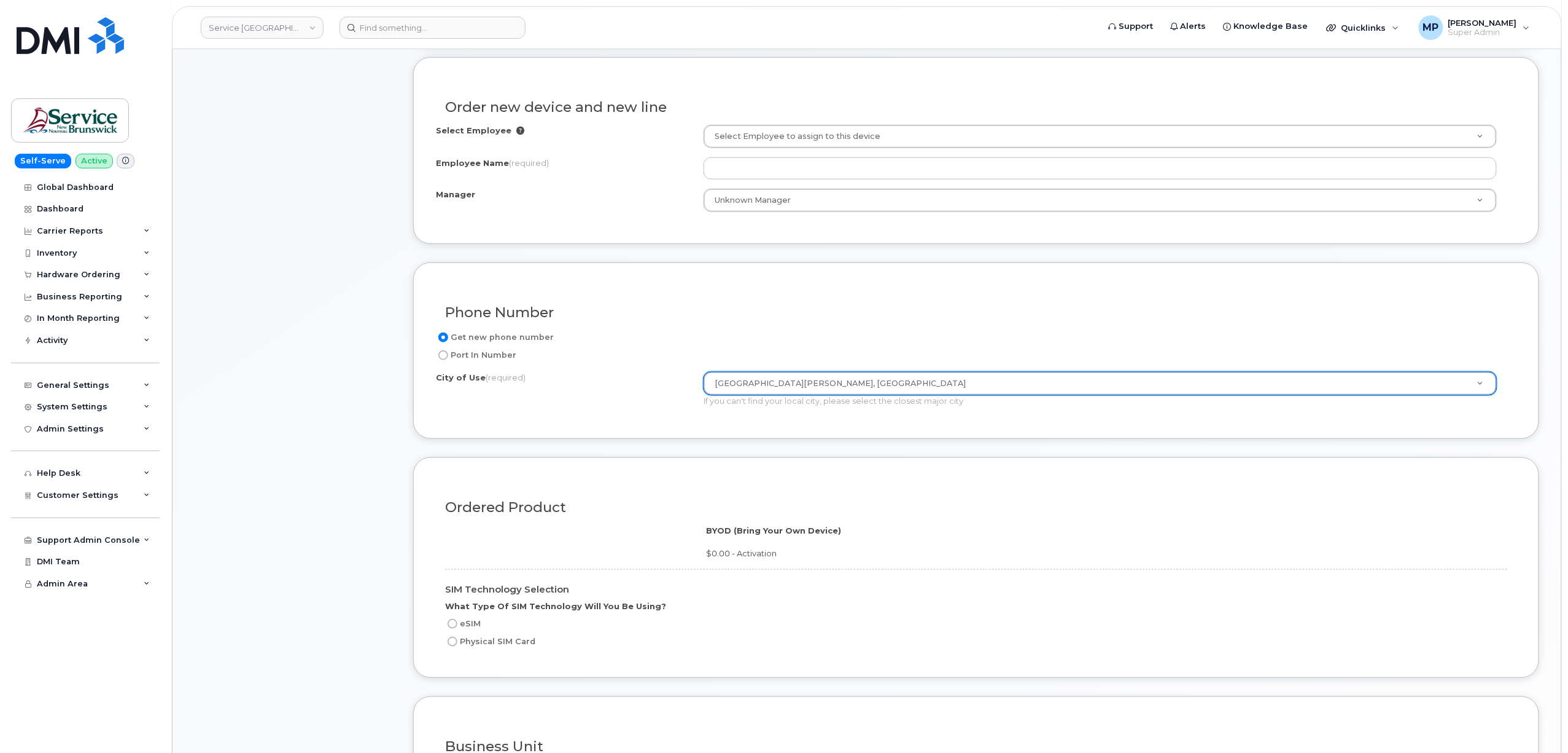
type input "6508"
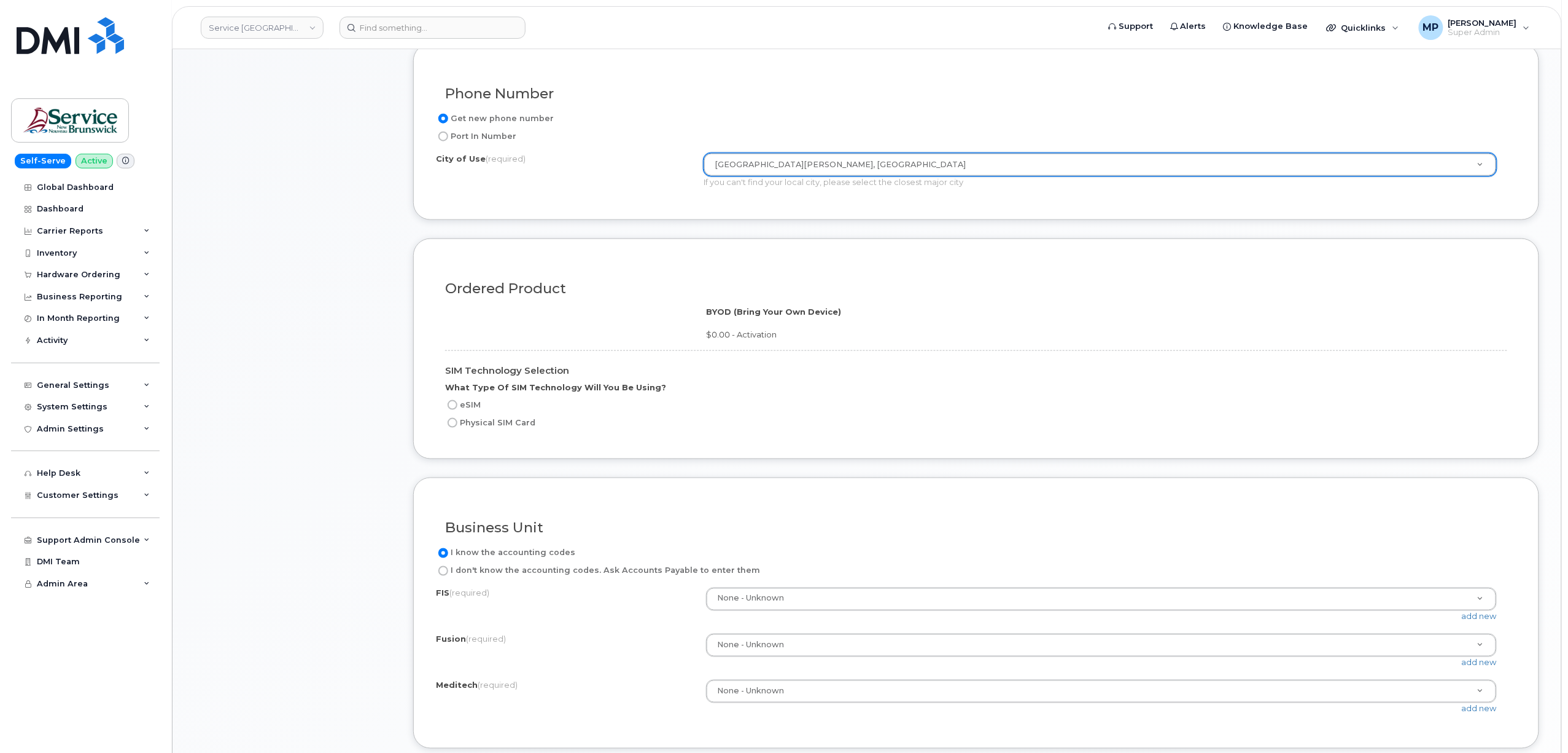
scroll to position [655, 0]
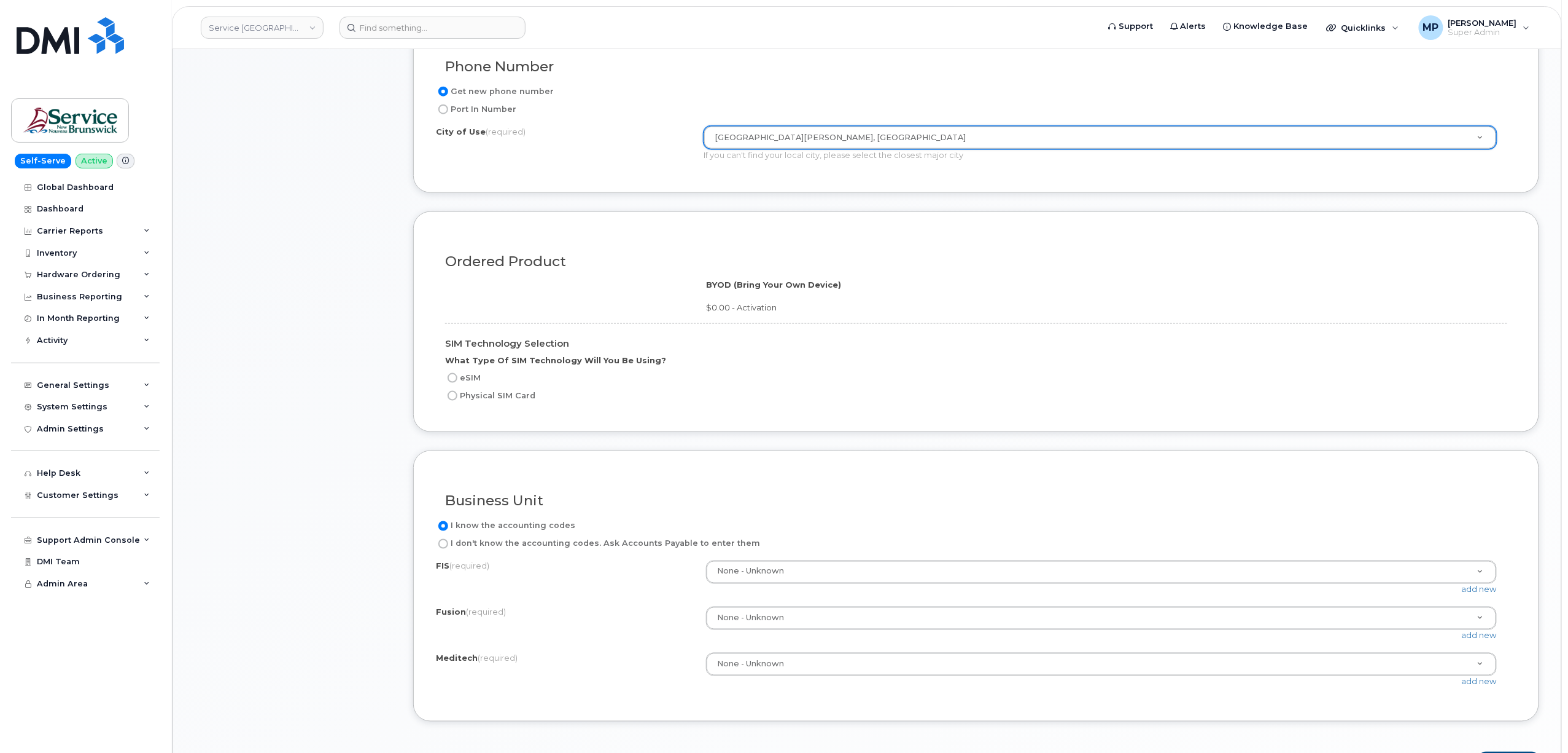
click at [451, 400] on input "Physical SIM Card" at bounding box center [453, 396] width 10 height 10
radio input "true"
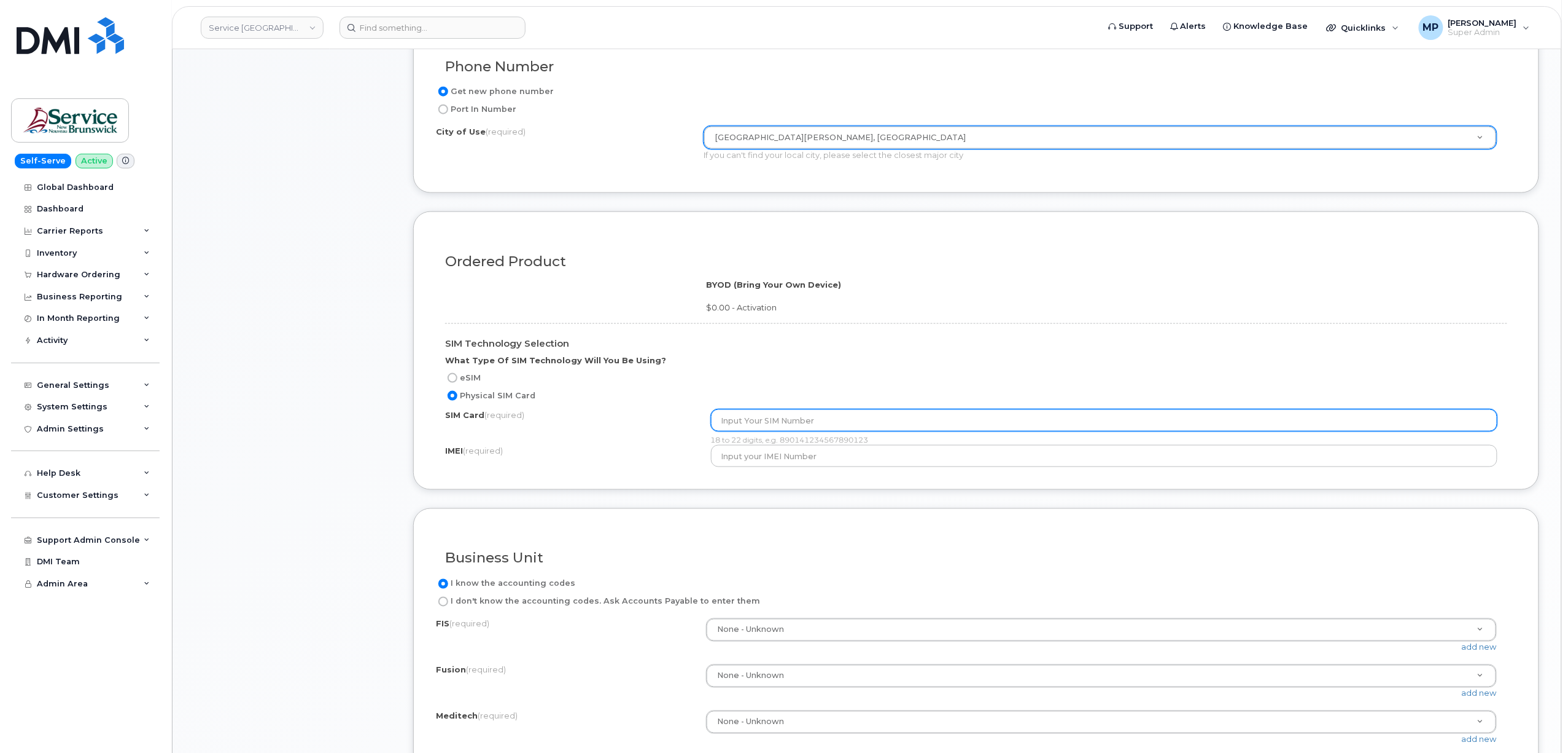
click at [777, 414] on input "text" at bounding box center [1104, 420] width 787 height 22
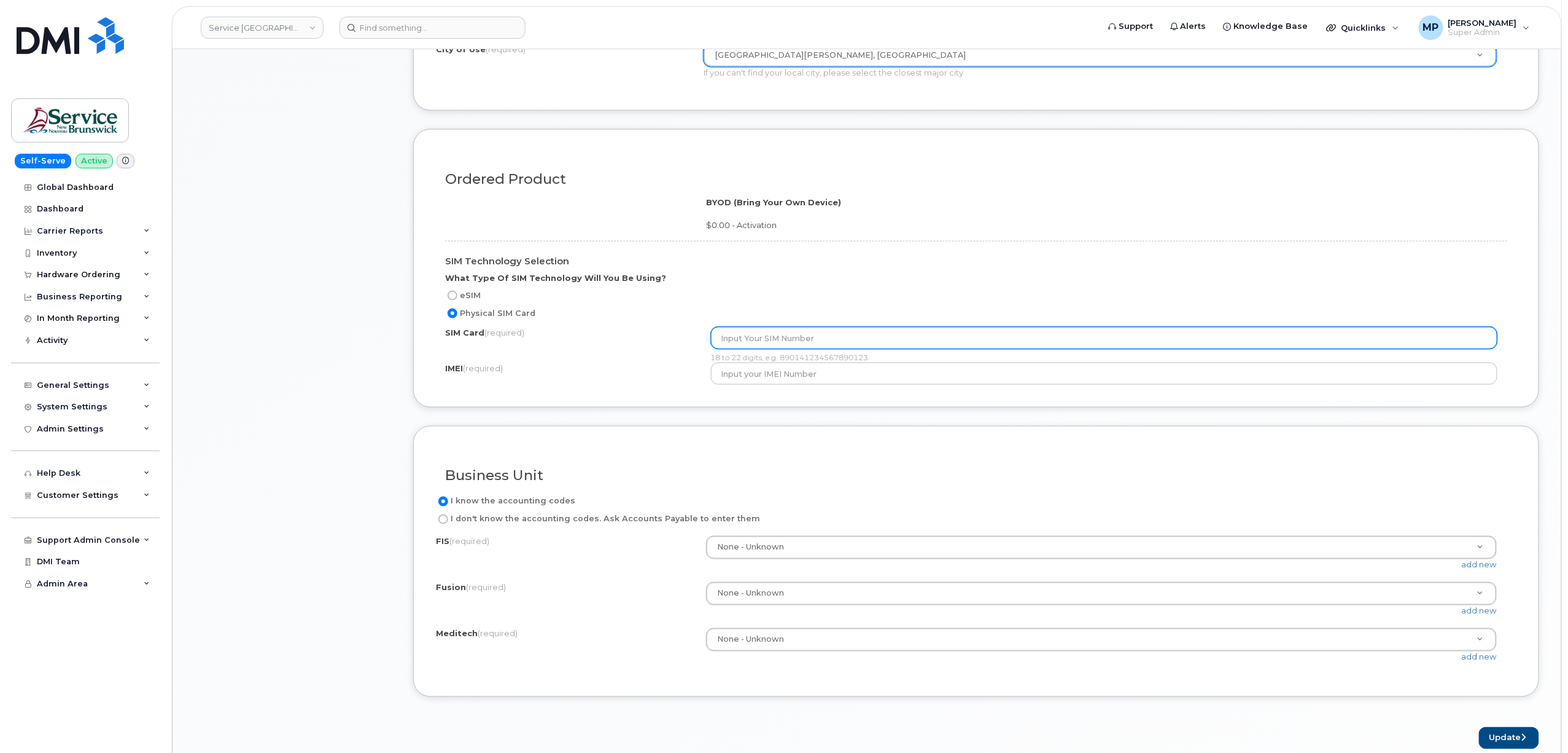
click at [819, 339] on input "text" at bounding box center [1104, 338] width 787 height 22
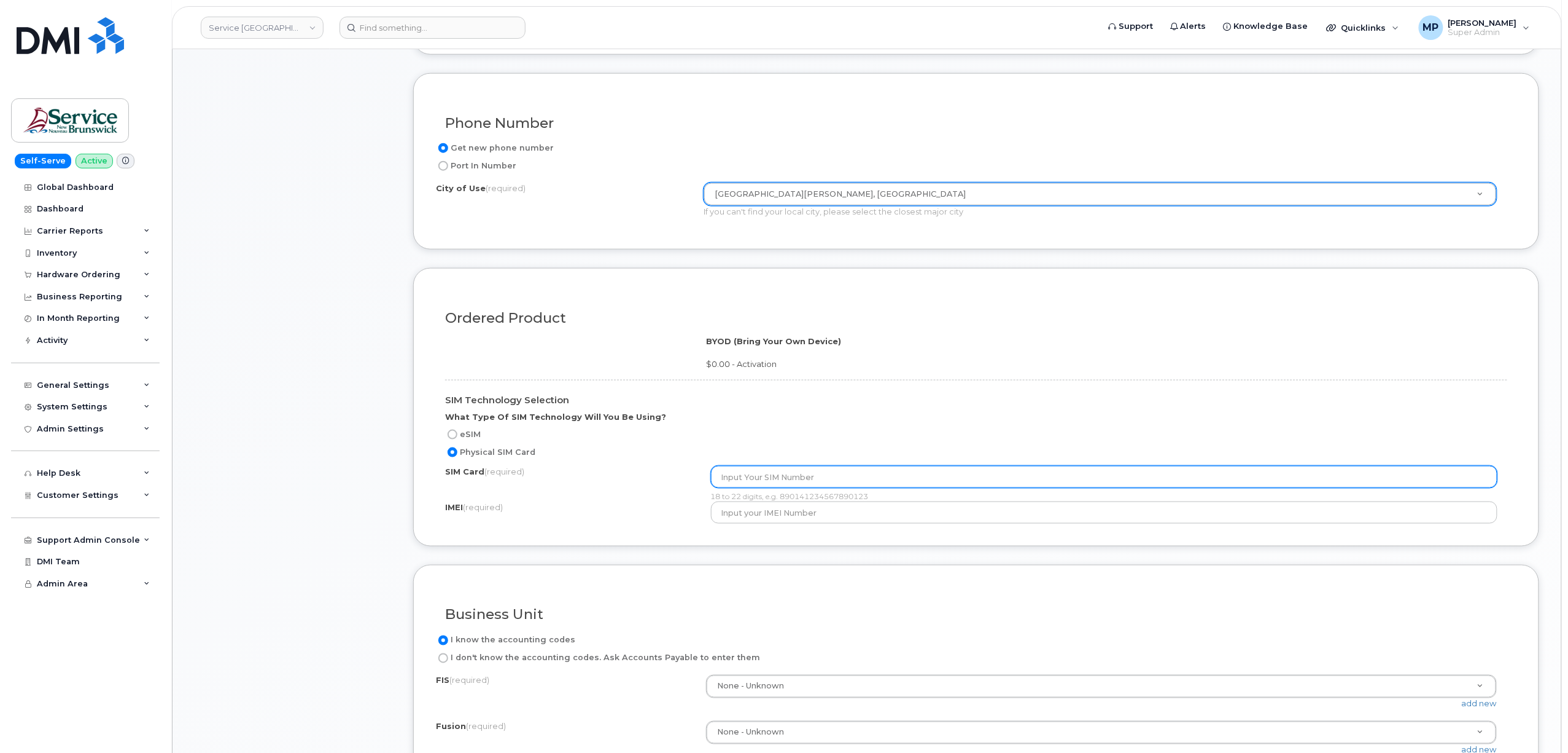
scroll to position [574, 0]
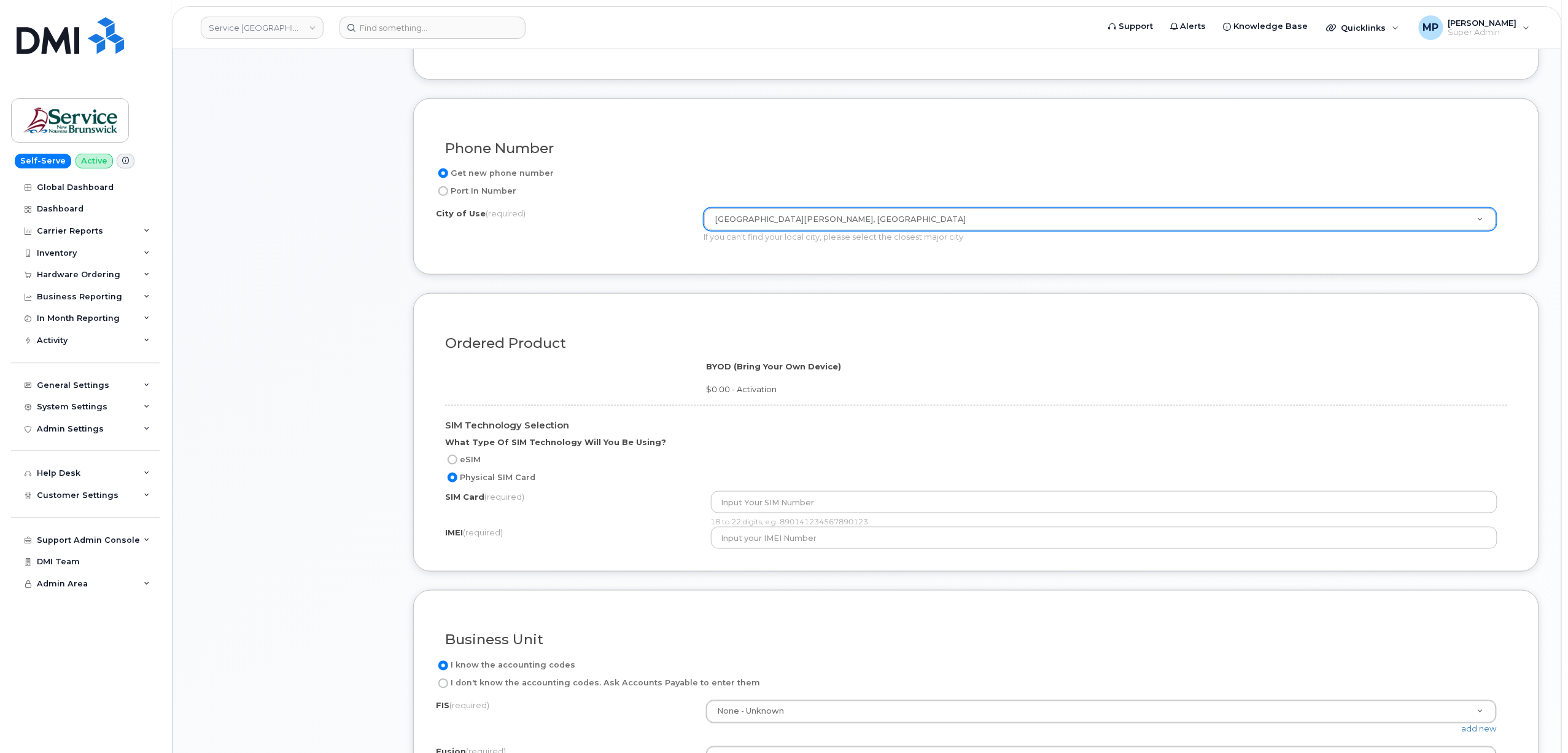
click at [456, 460] on input "eSIM" at bounding box center [453, 459] width 10 height 10
radio input "true"
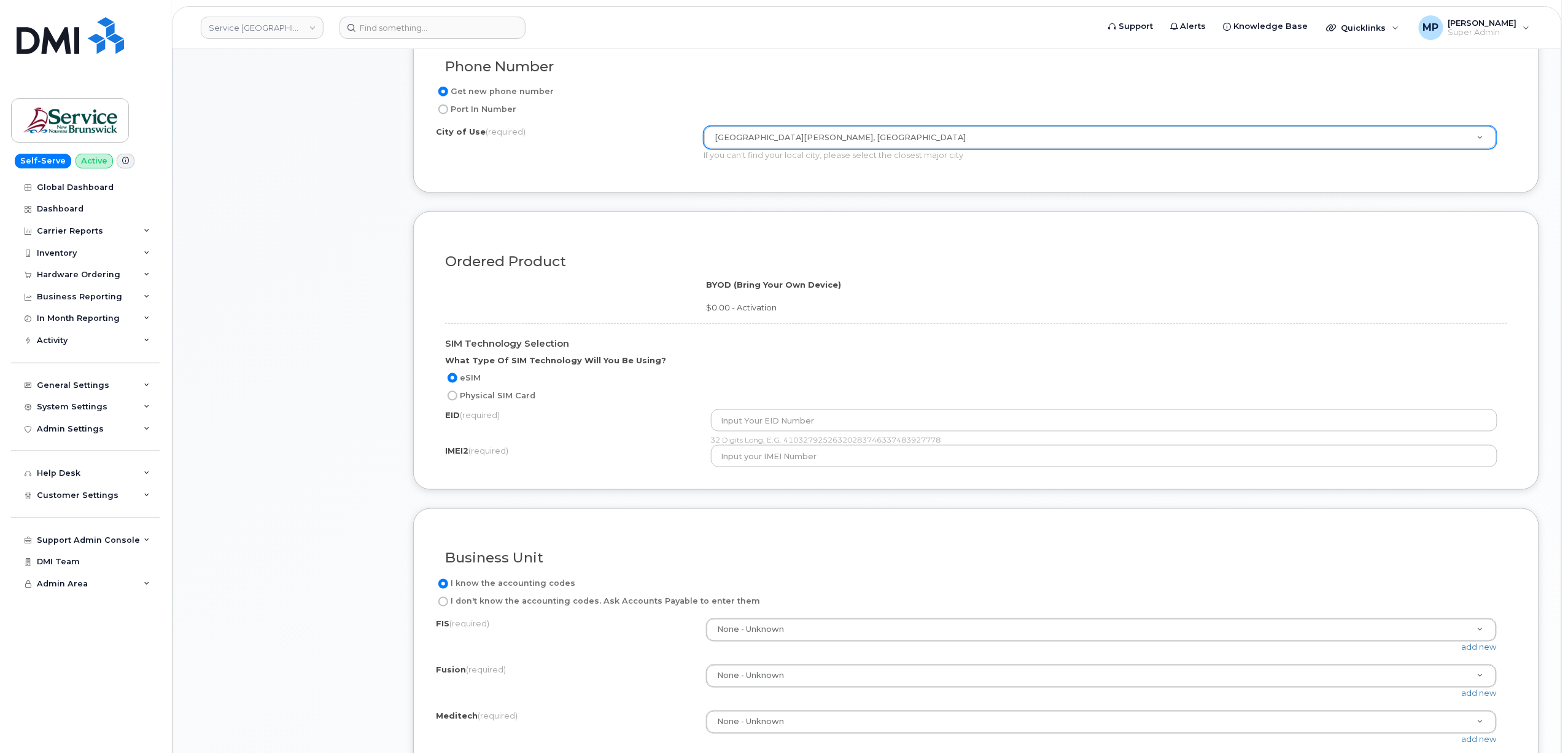
scroll to position [737, 0]
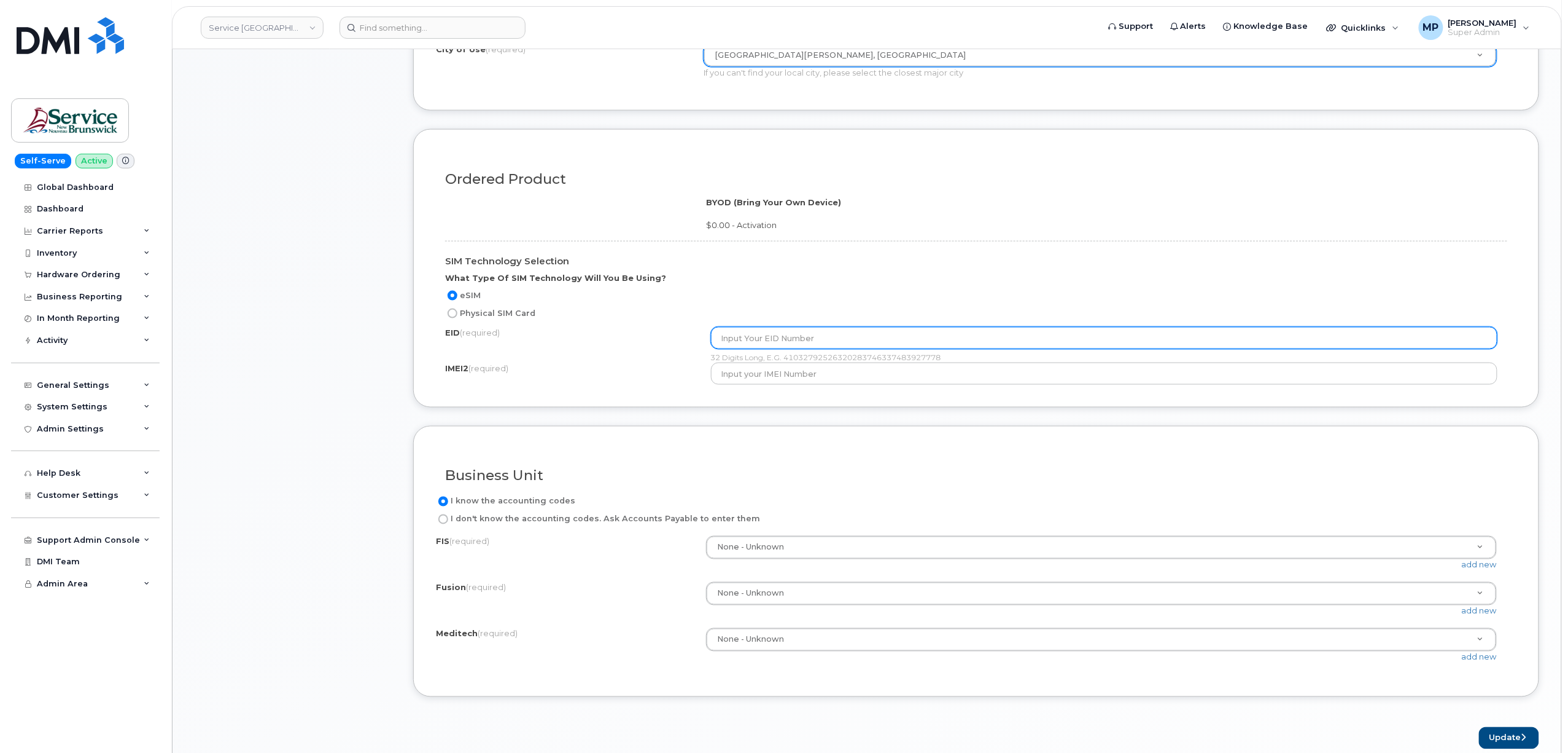
click at [740, 342] on input "text" at bounding box center [1104, 338] width 787 height 22
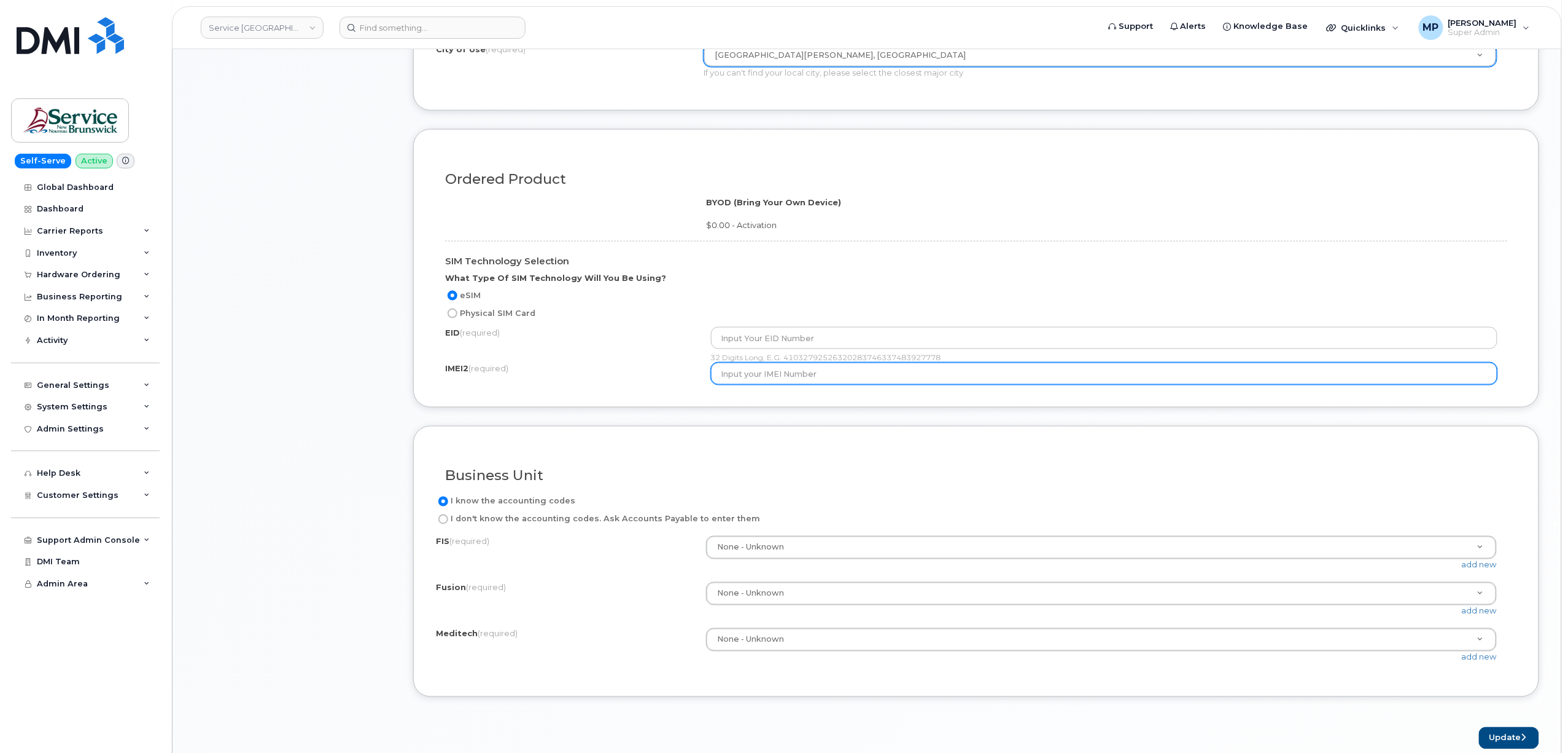
click at [744, 377] on input "text" at bounding box center [1104, 373] width 787 height 22
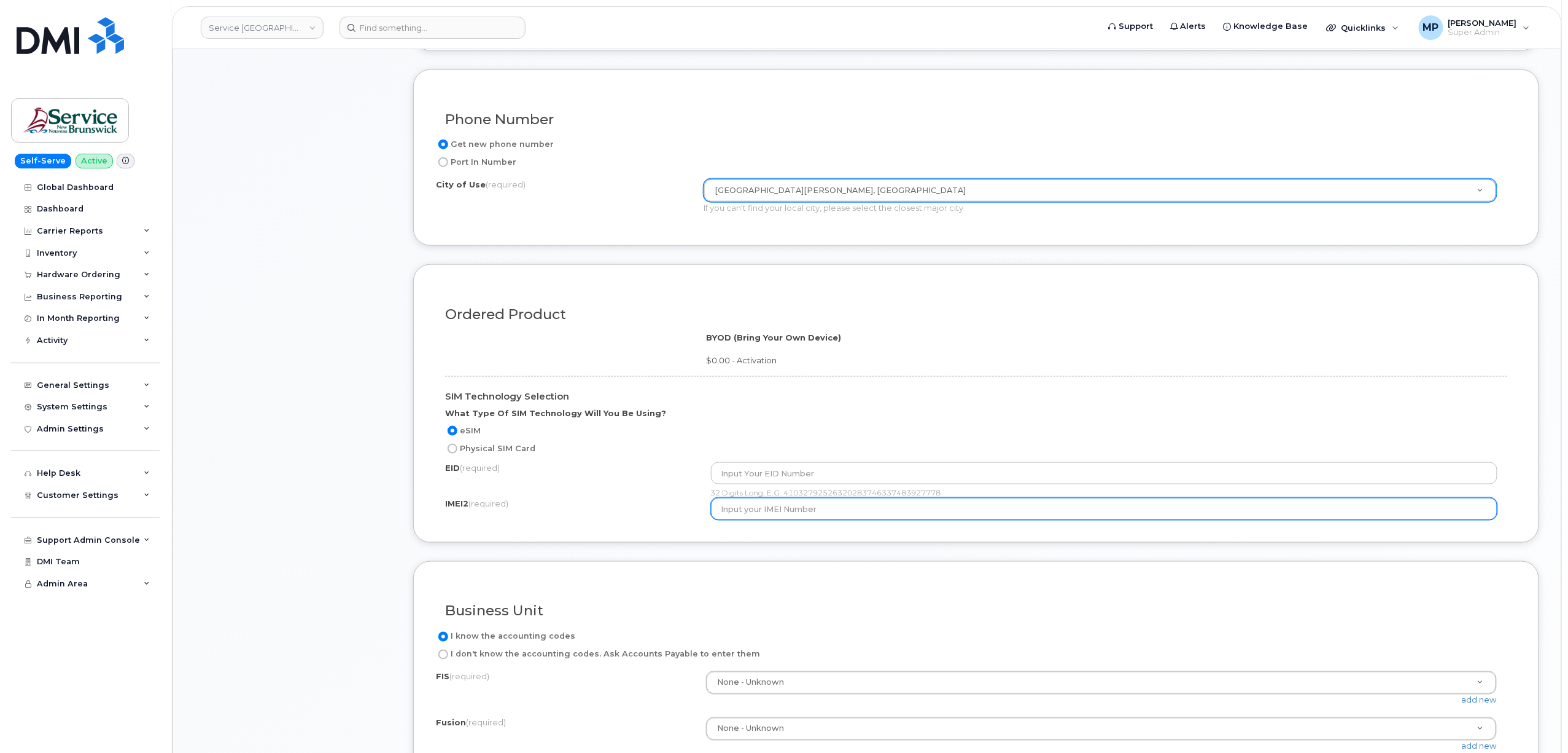
scroll to position [574, 0]
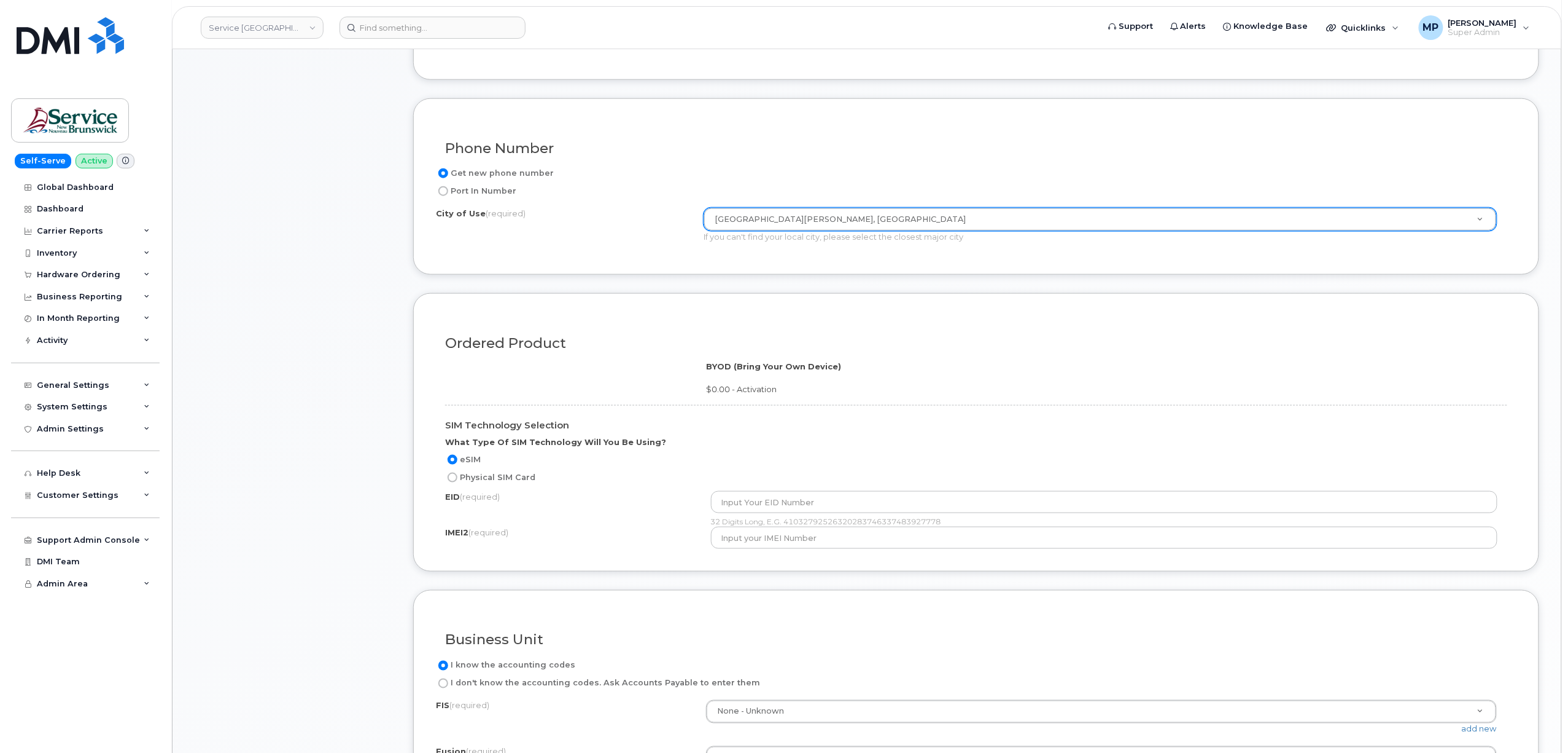
click at [455, 481] on input "Physical SIM Card" at bounding box center [453, 477] width 10 height 10
radio input "true"
click at [794, 502] on input "text" at bounding box center [1104, 502] width 787 height 22
click at [455, 462] on input "eSIM" at bounding box center [453, 459] width 10 height 10
radio input "true"
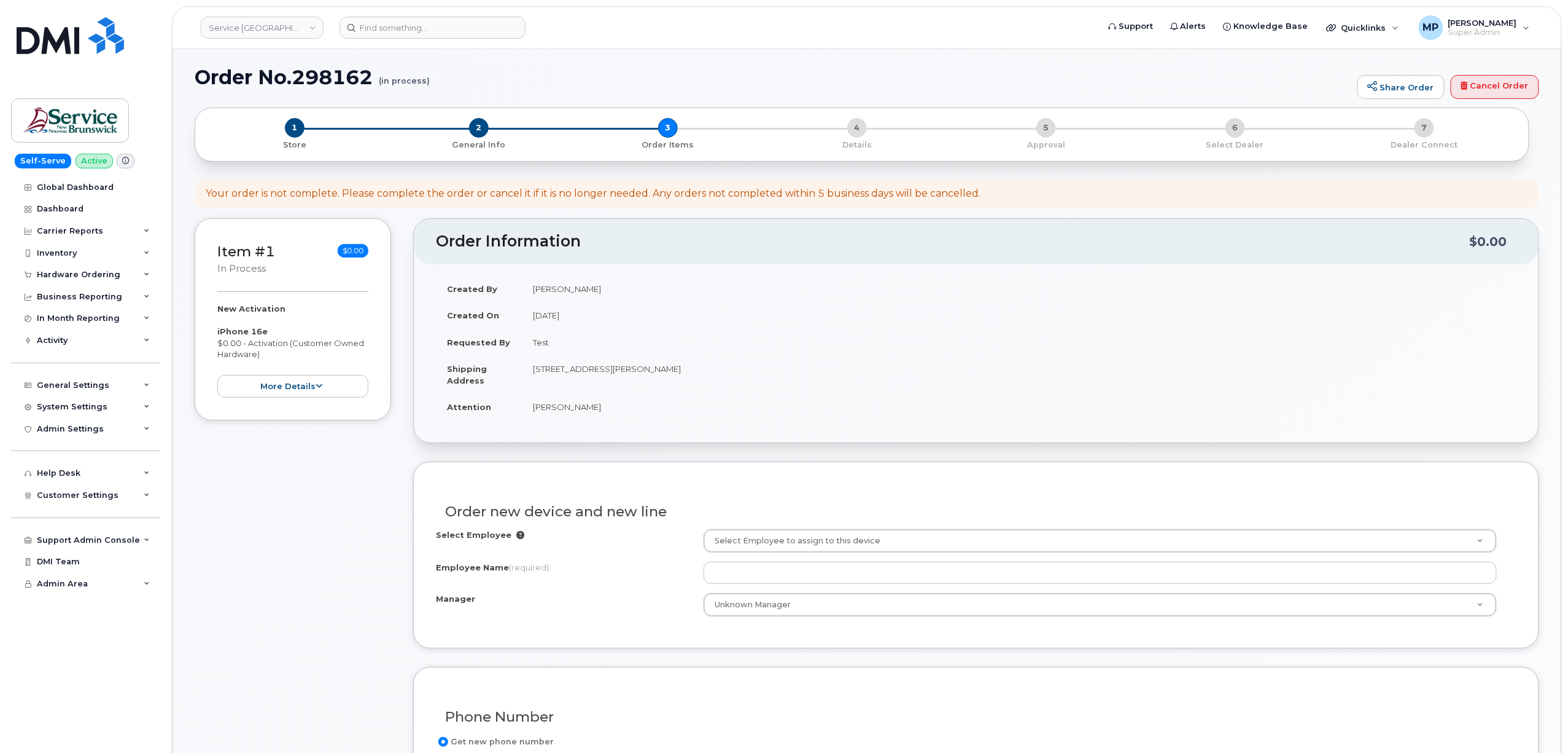
scroll to position [0, 0]
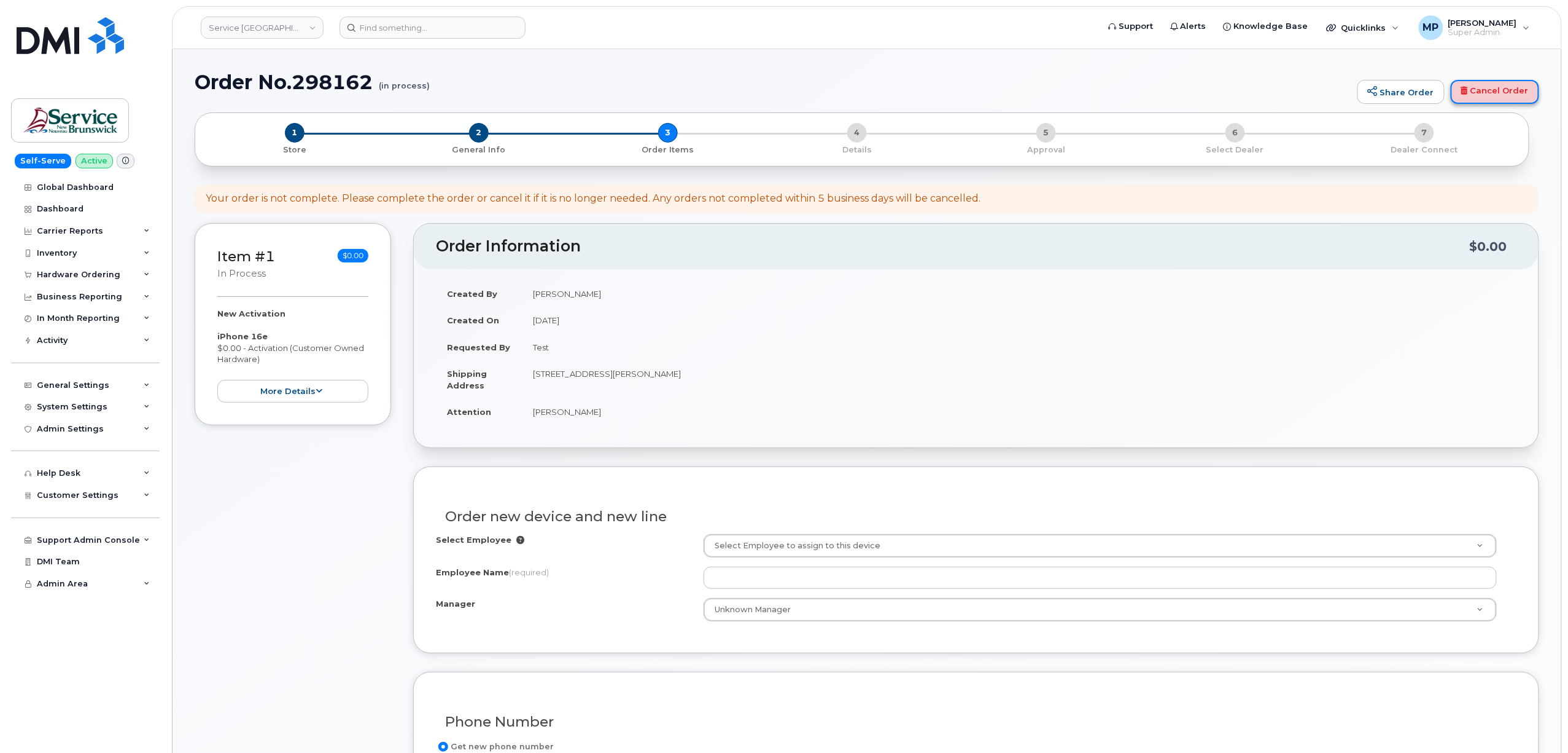
click at [1506, 88] on link "Cancel Order" at bounding box center [1495, 92] width 88 height 24
